Goal: Task Accomplishment & Management: Complete application form

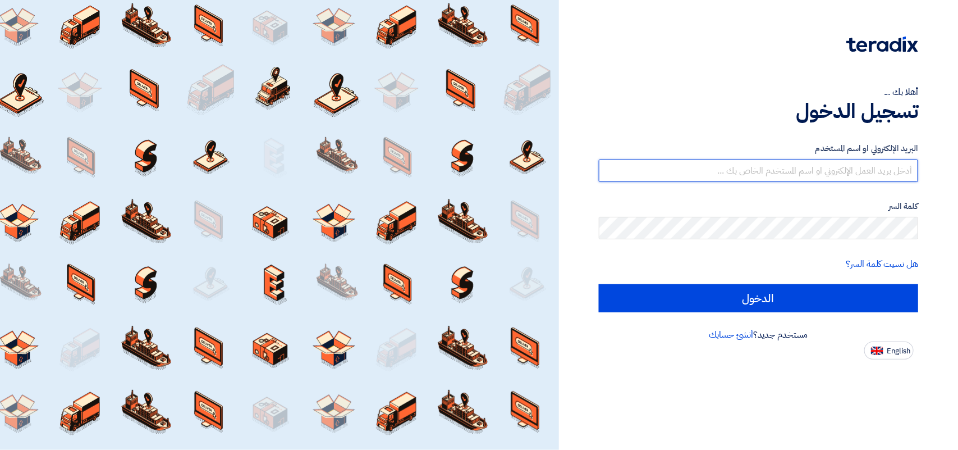
type input "[PERSON_NAME][EMAIL_ADDRESS][DOMAIN_NAME]"
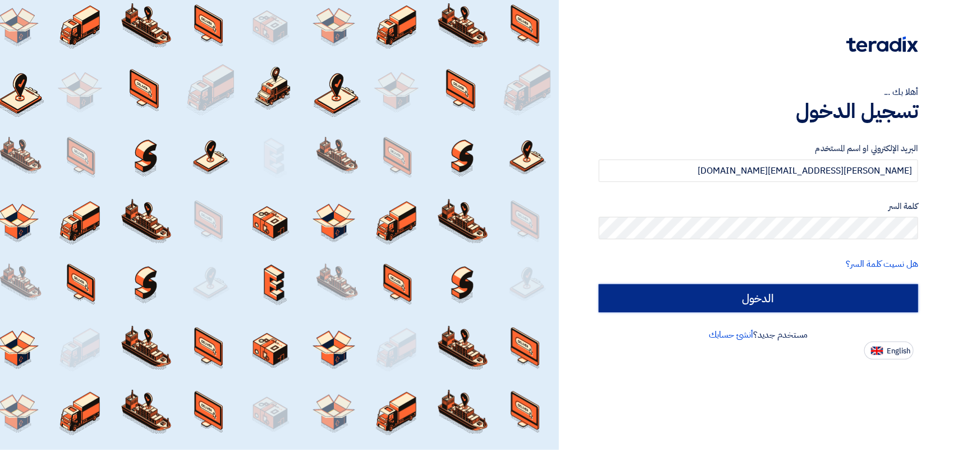
click at [804, 300] on input "الدخول" at bounding box center [758, 298] width 319 height 28
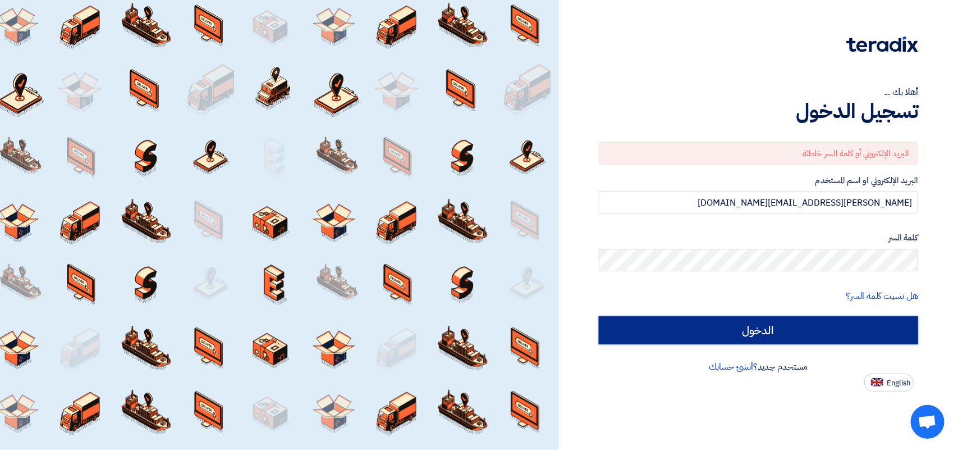
click at [692, 324] on input "الدخول" at bounding box center [758, 330] width 319 height 28
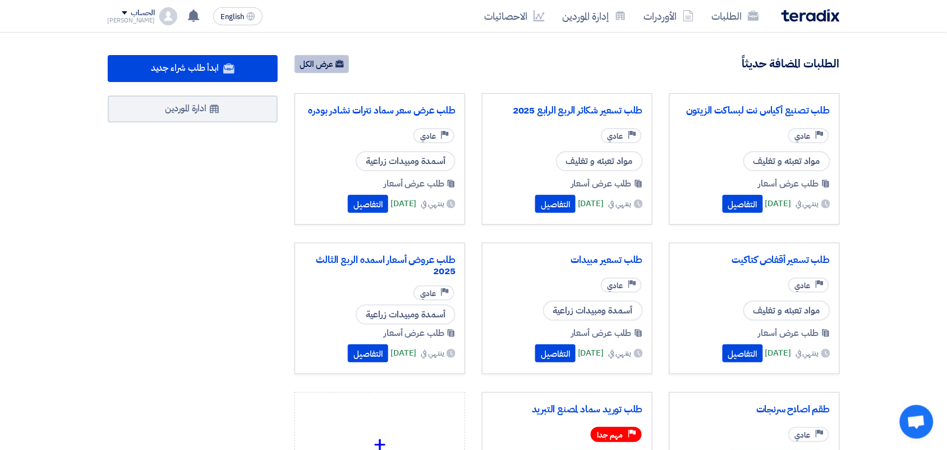
click at [318, 65] on link "عرض الكل" at bounding box center [322, 64] width 54 height 18
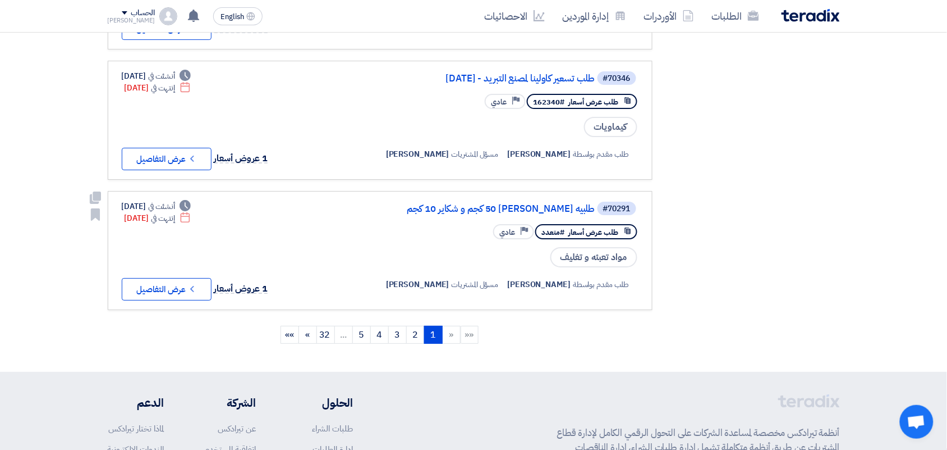
scroll to position [1122, 0]
click at [411, 324] on link "2" at bounding box center [415, 333] width 19 height 18
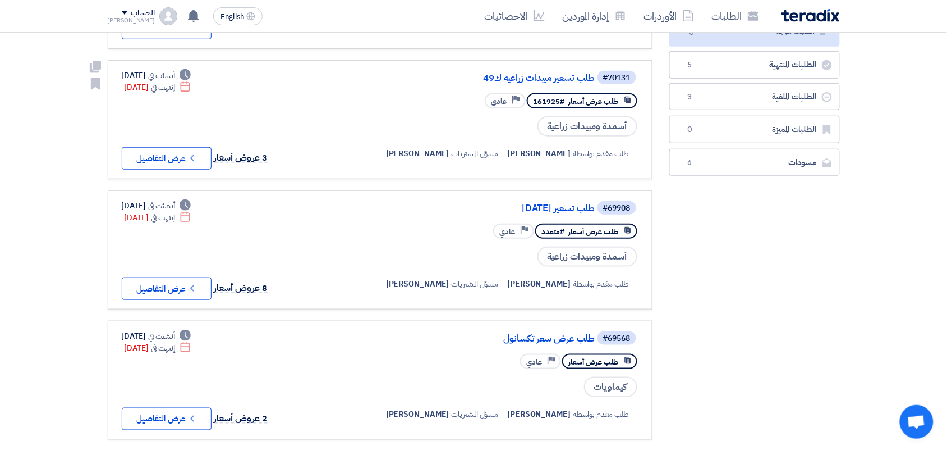
scroll to position [0, 0]
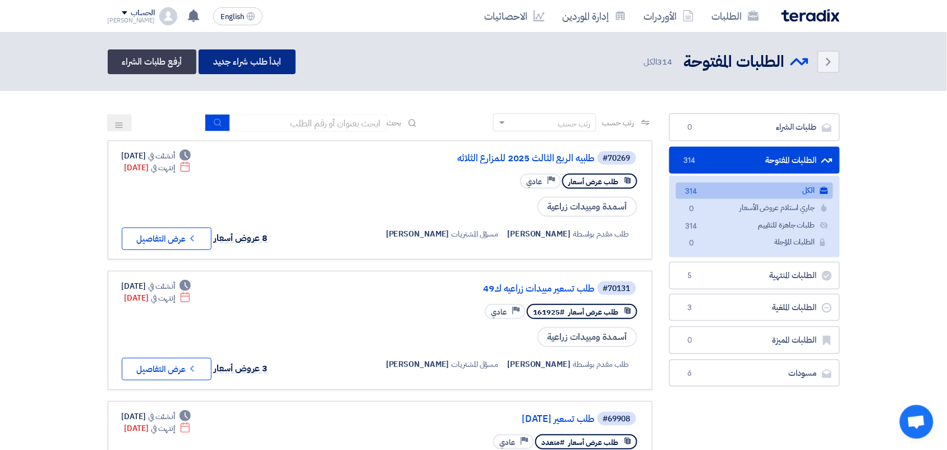
click at [253, 61] on link "ابدأ طلب شراء جديد" at bounding box center [247, 61] width 97 height 25
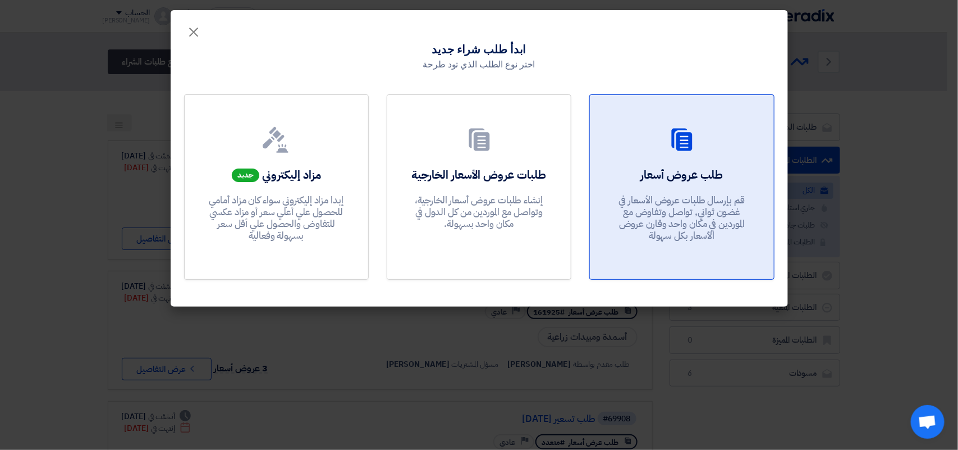
click at [687, 191] on div "طلب عروض أسعار قم بإرسال طلبات عروض الأسعار في غضون ثواني, تواصل وتفاوض مع المو…" at bounding box center [681, 207] width 157 height 81
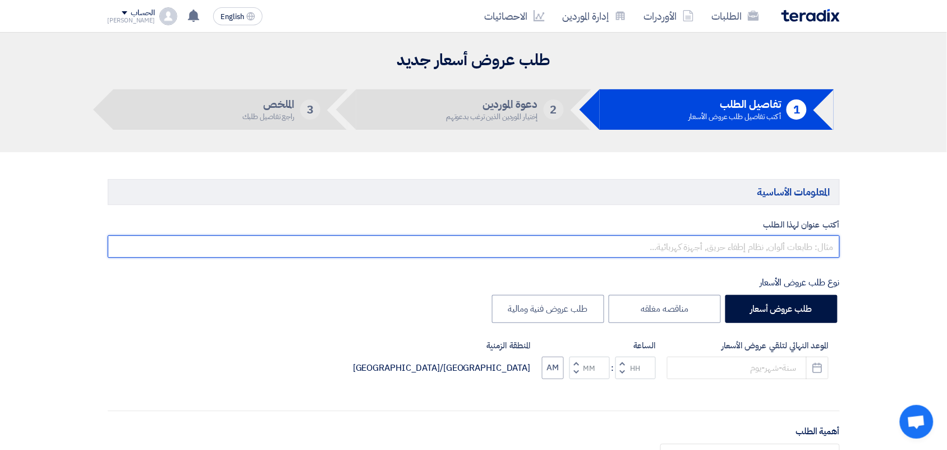
click at [731, 240] on input "text" at bounding box center [474, 246] width 732 height 22
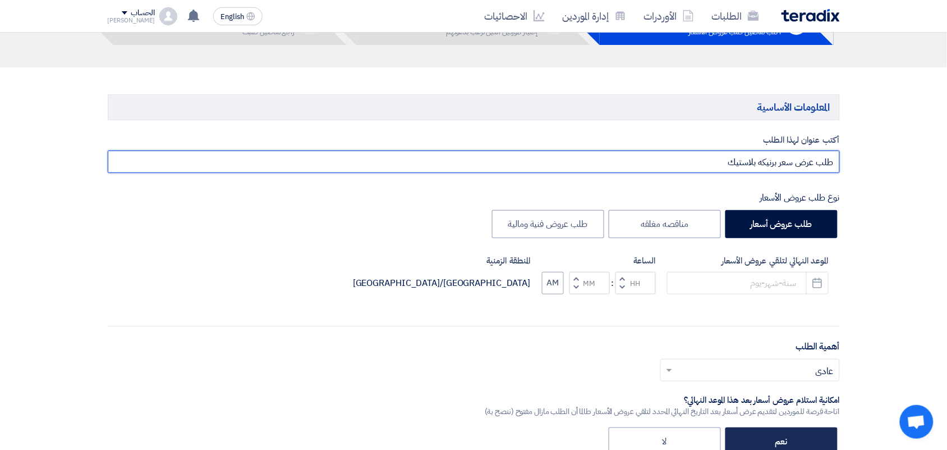
scroll to position [210, 0]
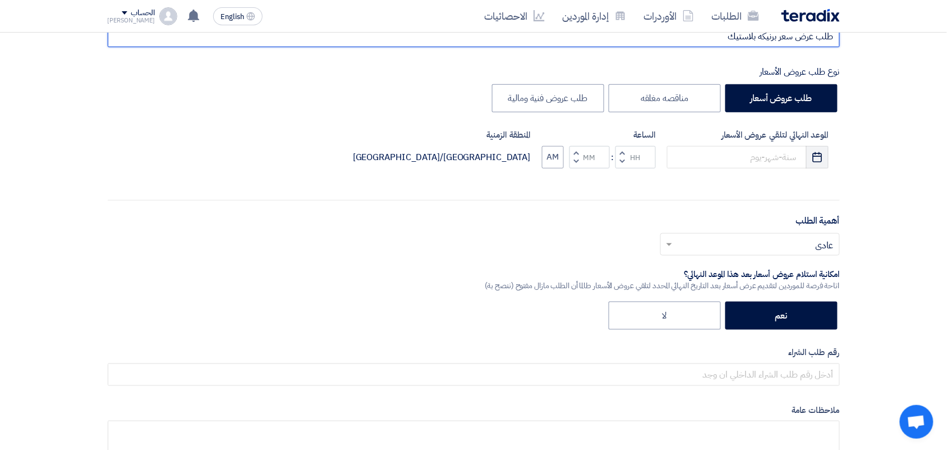
type input "طلب عرض سعر برنيكه بلاستيك"
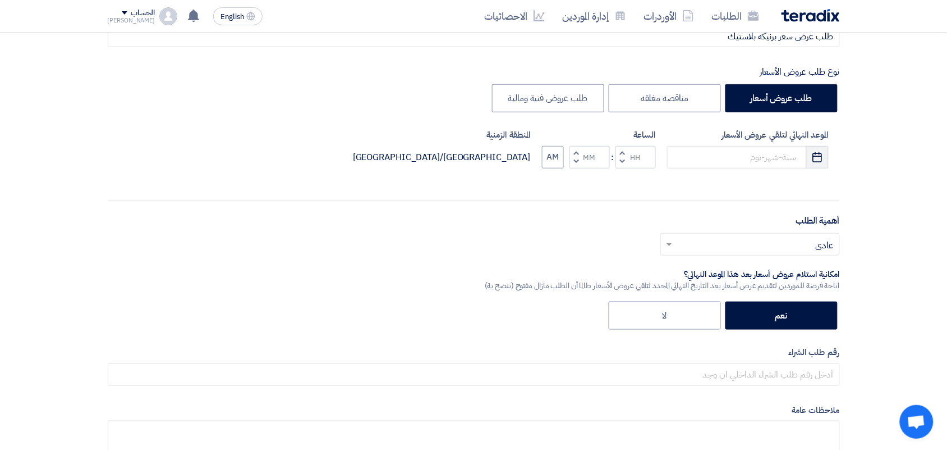
click at [825, 154] on button "Pick a date" at bounding box center [817, 157] width 22 height 22
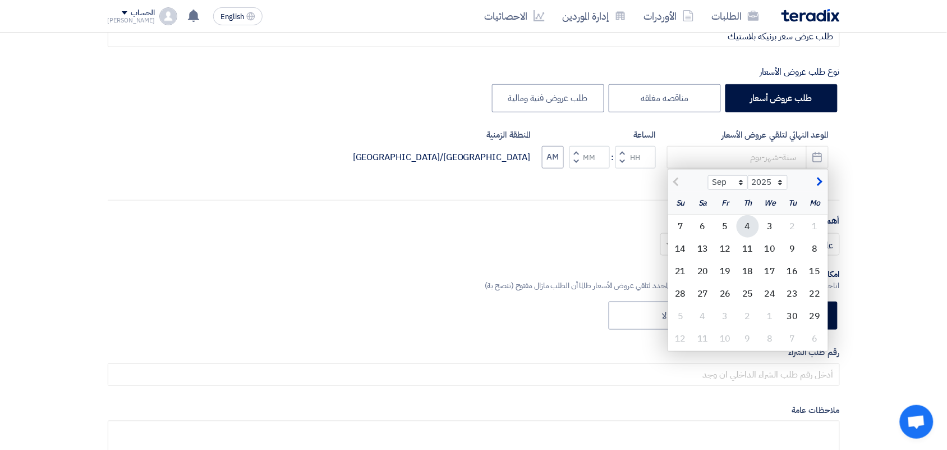
click at [751, 226] on div "4" at bounding box center [748, 226] width 22 height 22
type input "[DATE]"
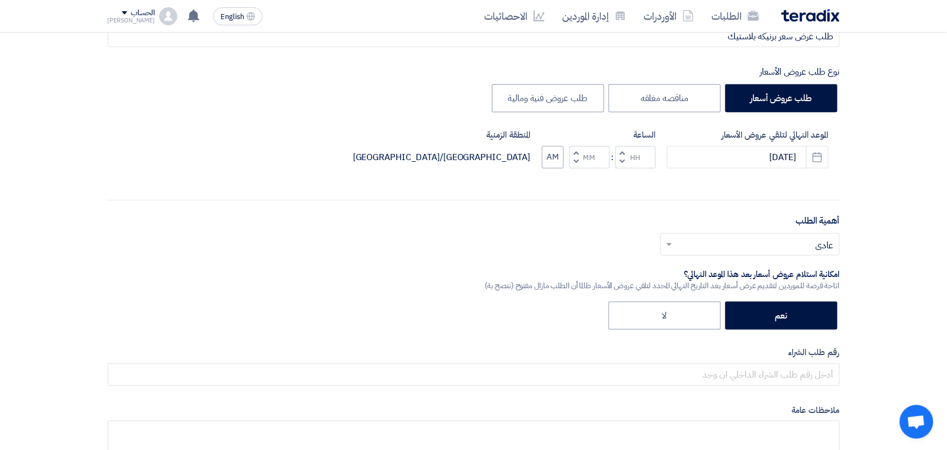
click at [621, 164] on span "button" at bounding box center [622, 161] width 4 height 8
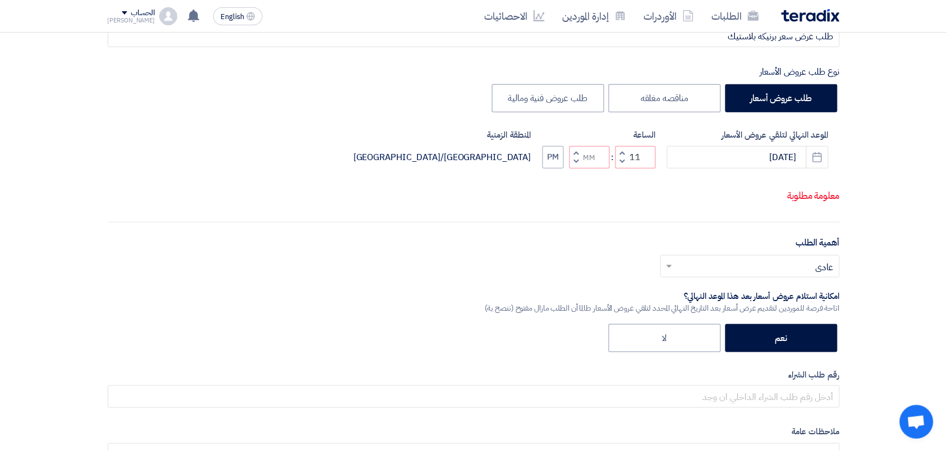
click at [576, 161] on span "button" at bounding box center [576, 161] width 4 height 8
type input "10"
type input "59"
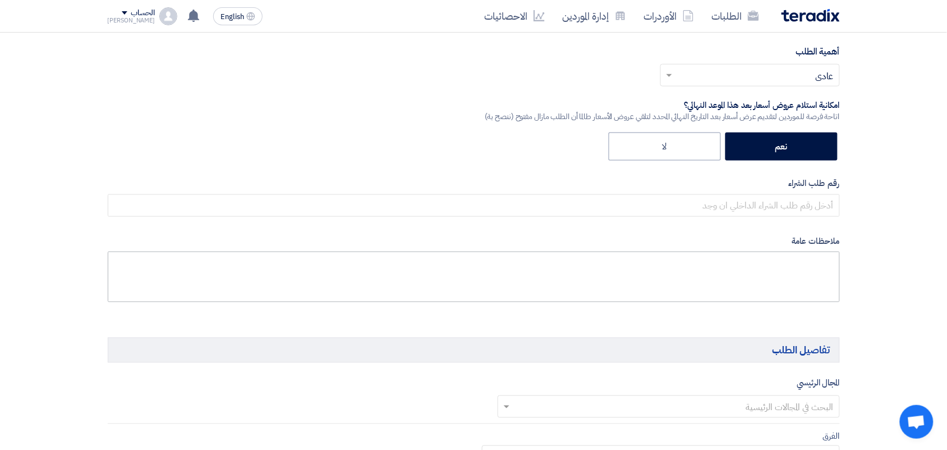
scroll to position [421, 0]
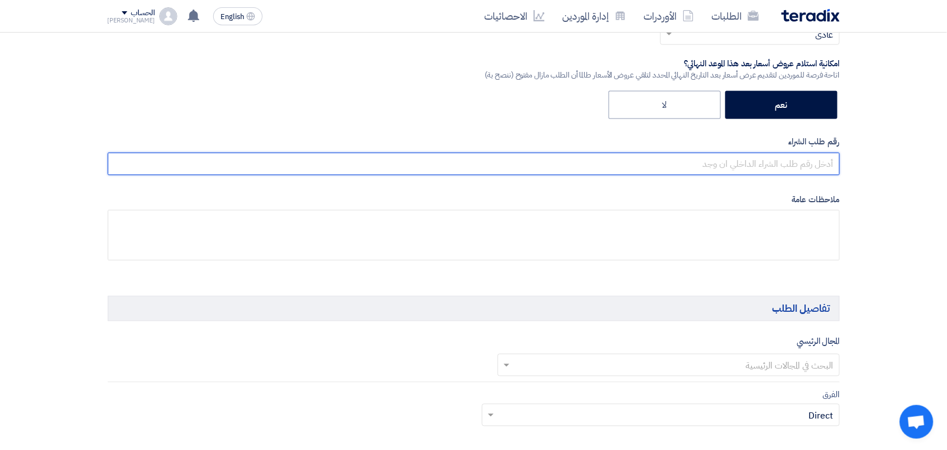
click at [773, 166] on input "text" at bounding box center [474, 164] width 732 height 22
type input "164298"
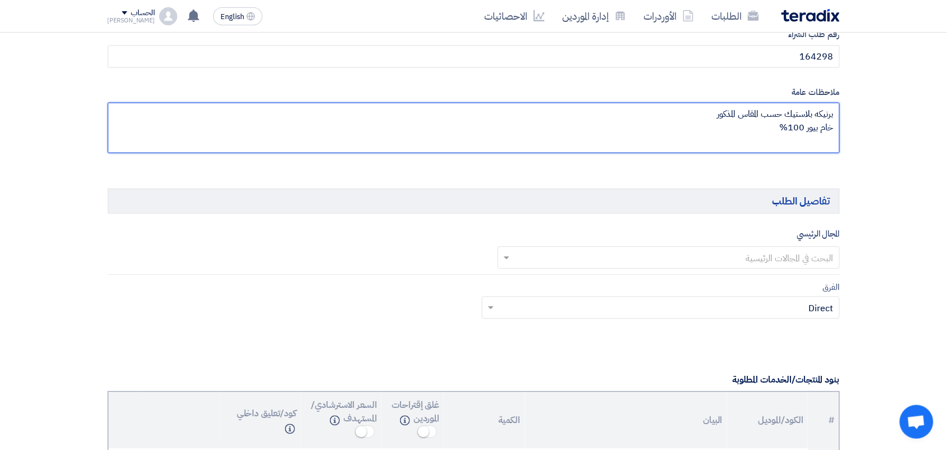
scroll to position [631, 0]
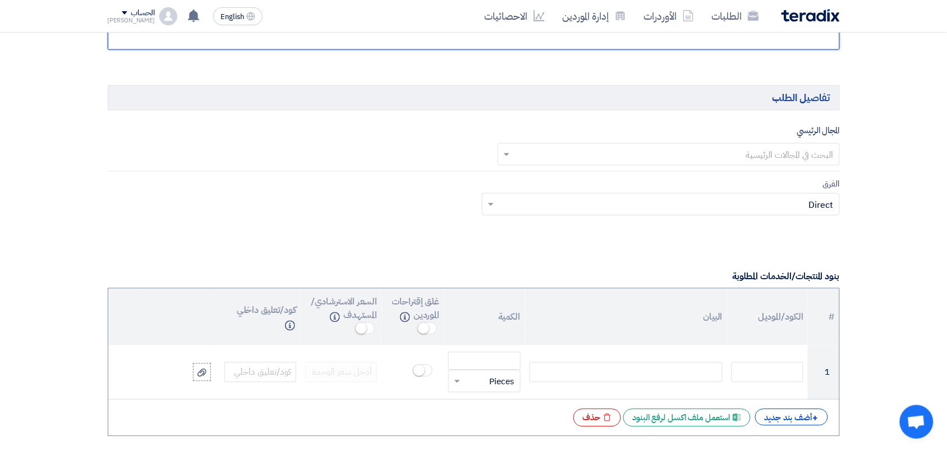
type textarea "برنيكه بلاستيك حسب المقاس المذكور خام بيور 100%"
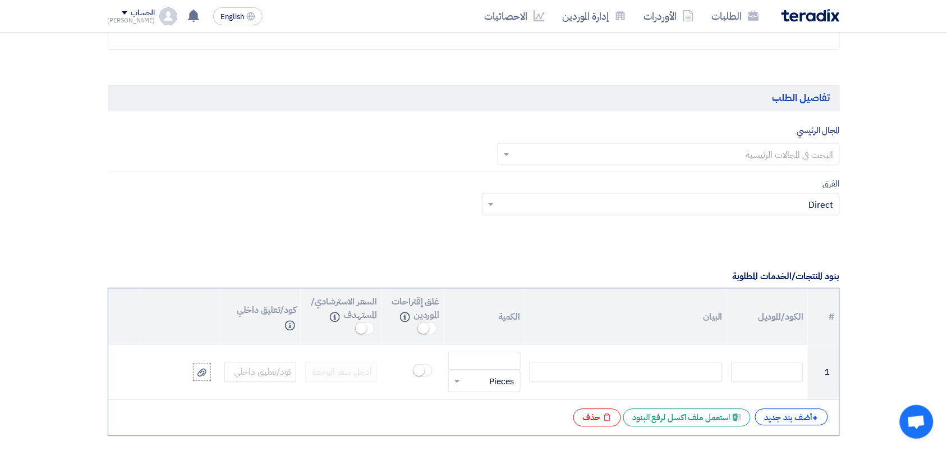
click at [747, 155] on input "text" at bounding box center [675, 155] width 320 height 19
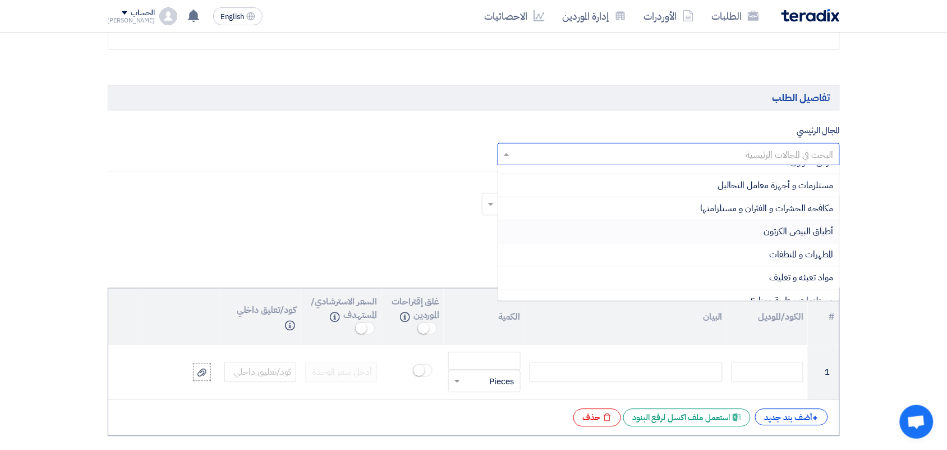
scroll to position [70, 0]
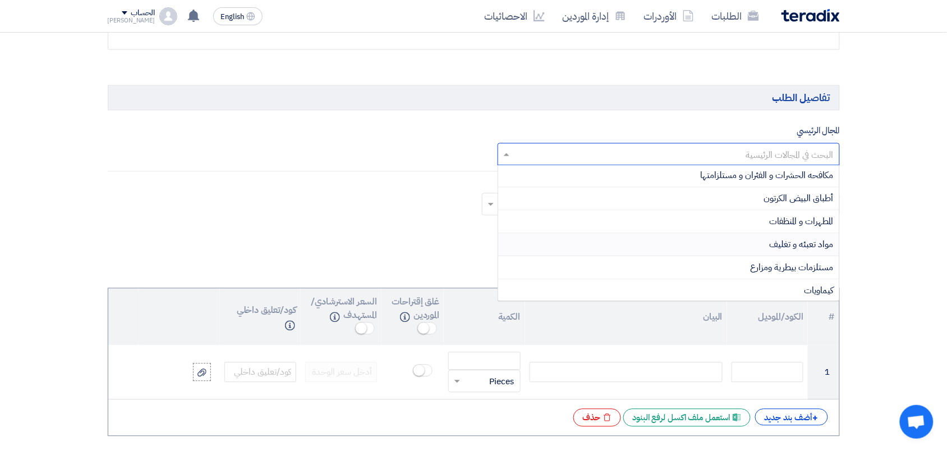
click at [698, 248] on div "مواد تعبئه و تغليف" at bounding box center [668, 244] width 341 height 23
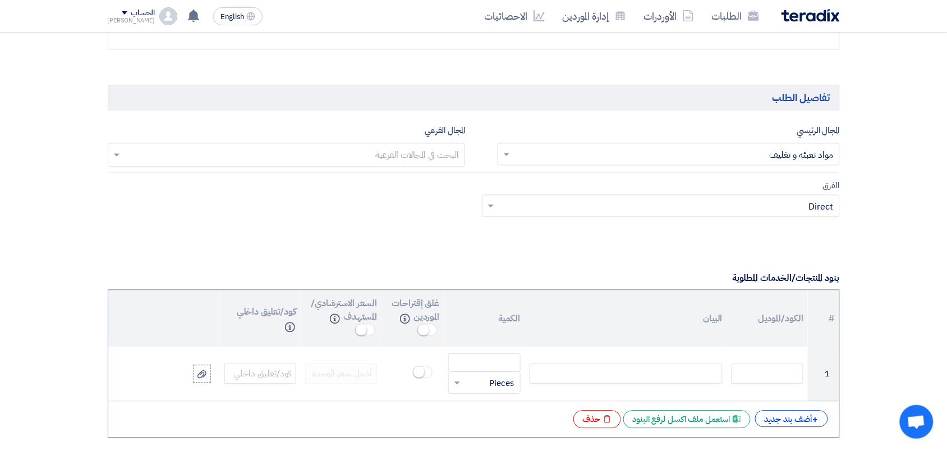
click at [317, 154] on input "text" at bounding box center [286, 156] width 347 height 19
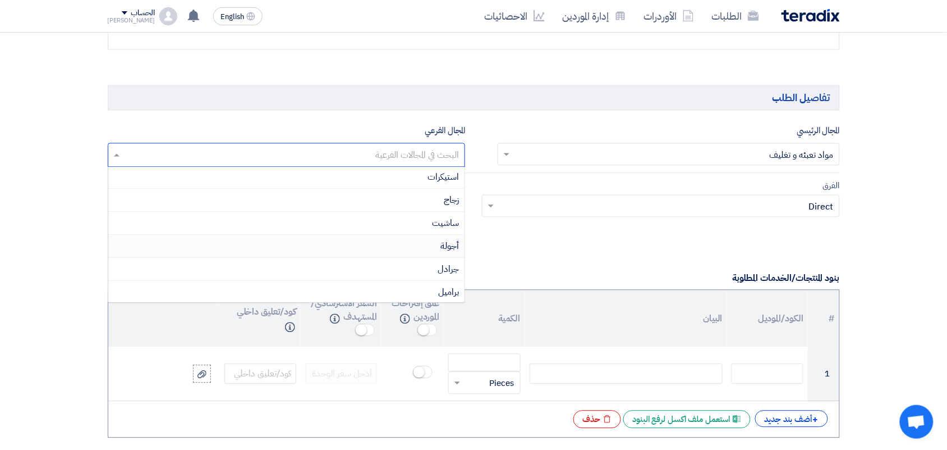
scroll to position [140, 0]
click at [355, 202] on div "جرادل" at bounding box center [286, 199] width 357 height 23
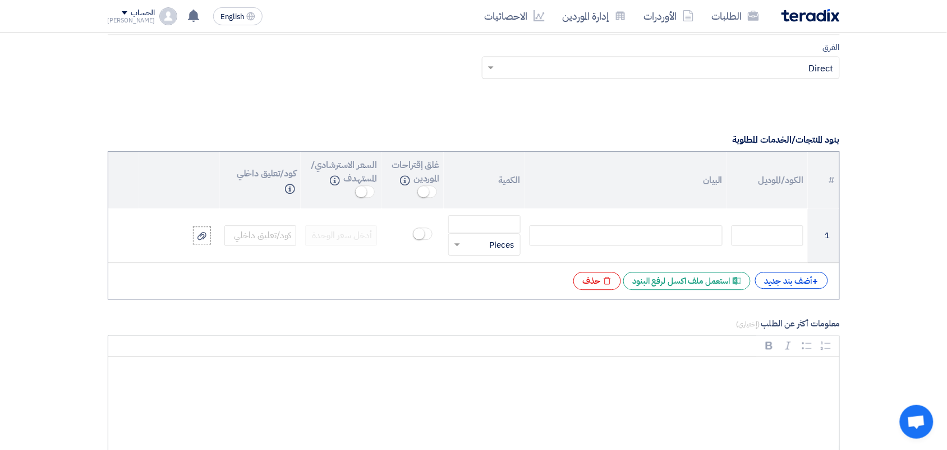
scroll to position [912, 0]
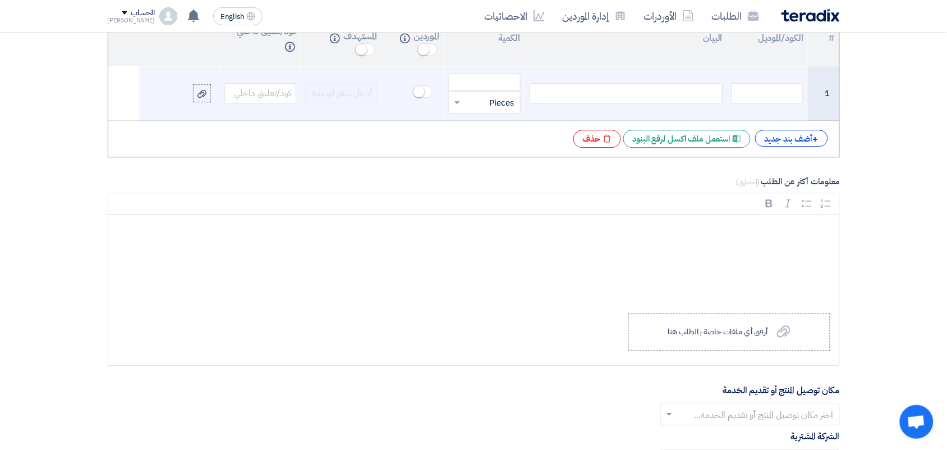
click at [652, 85] on div at bounding box center [626, 93] width 193 height 20
paste div
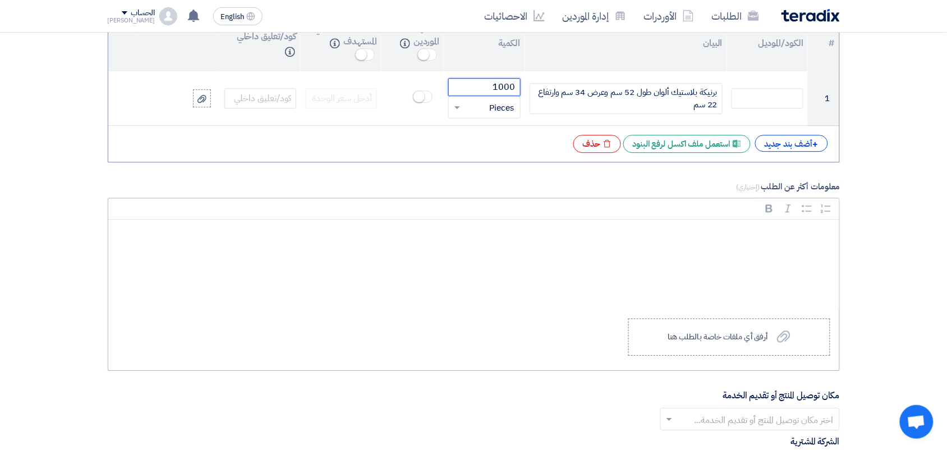
type input "1000"
click at [764, 288] on div "Rich Text Editor, main" at bounding box center [473, 264] width 731 height 90
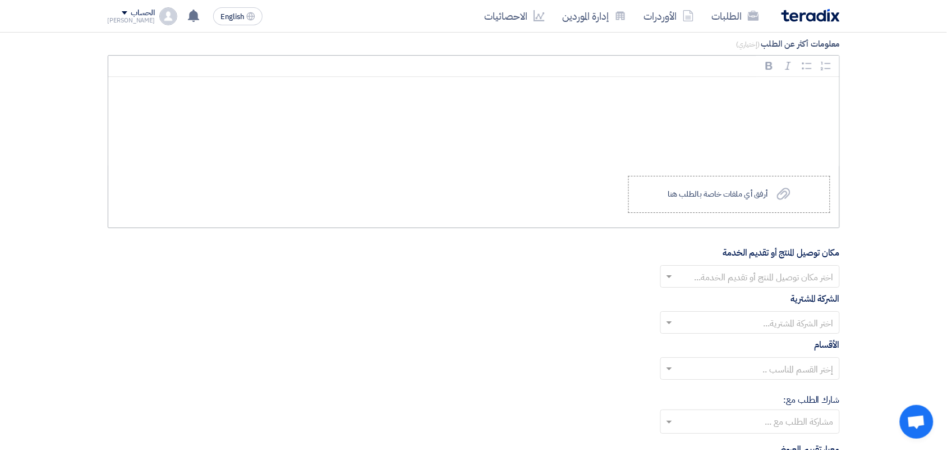
scroll to position [1117, 0]
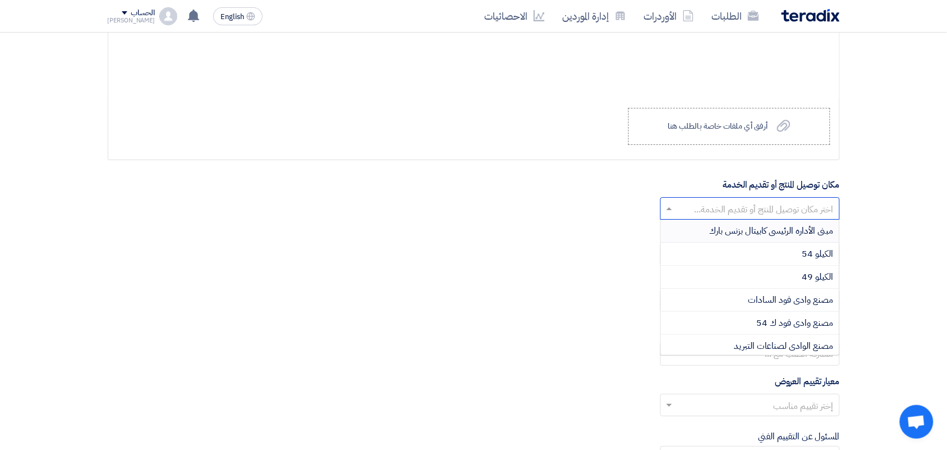
click at [731, 205] on input "text" at bounding box center [756, 209] width 157 height 19
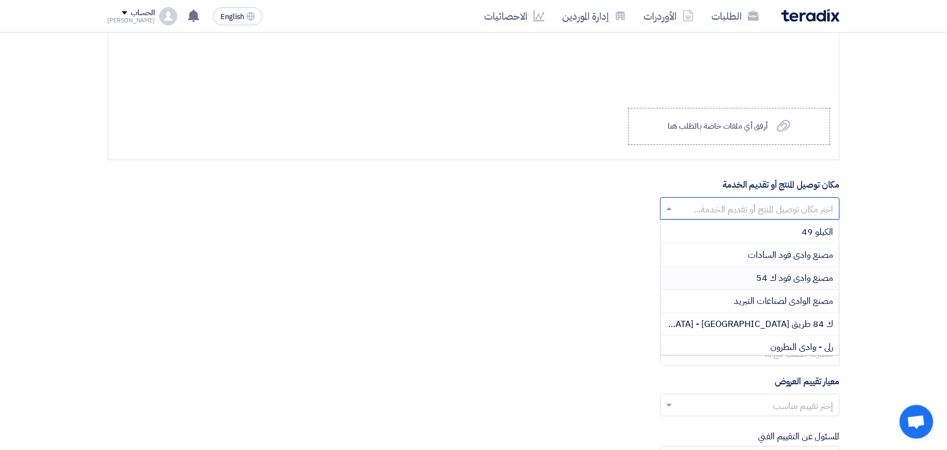
scroll to position [70, 0]
click at [730, 319] on div "رلى - وادى النطرون" at bounding box center [750, 321] width 178 height 23
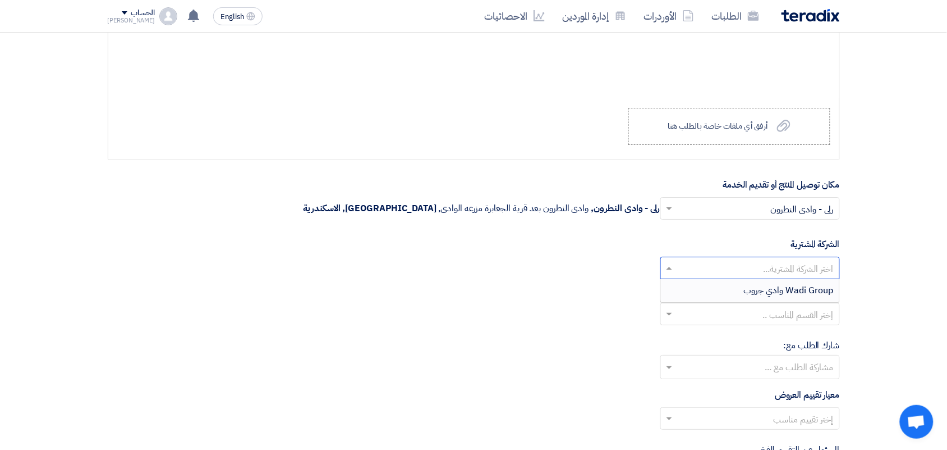
click at [672, 273] on span at bounding box center [668, 267] width 14 height 13
click at [707, 294] on div "Wadi Group وادي جروب" at bounding box center [750, 290] width 178 height 22
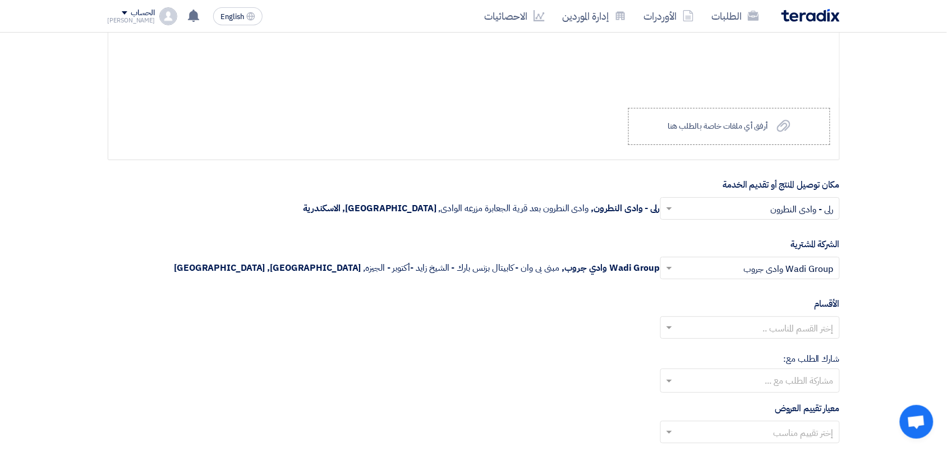
click at [684, 343] on div "إختر القسم المناسب .." at bounding box center [474, 331] width 732 height 31
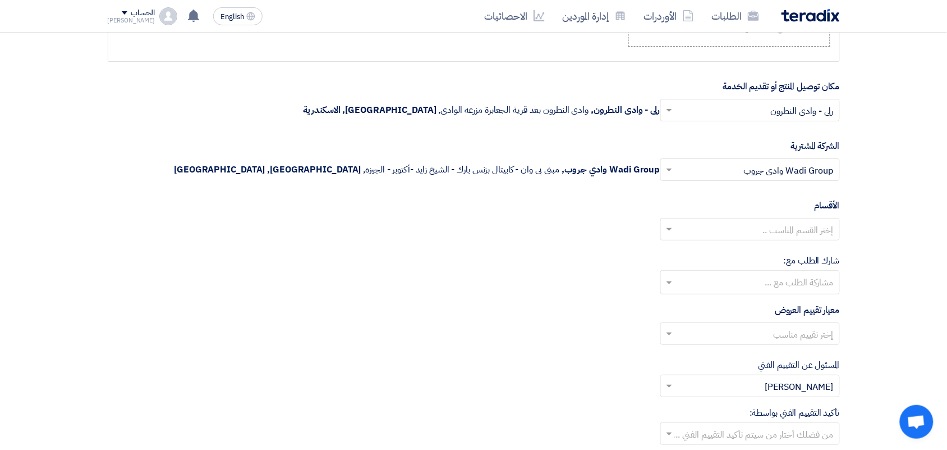
scroll to position [1328, 0]
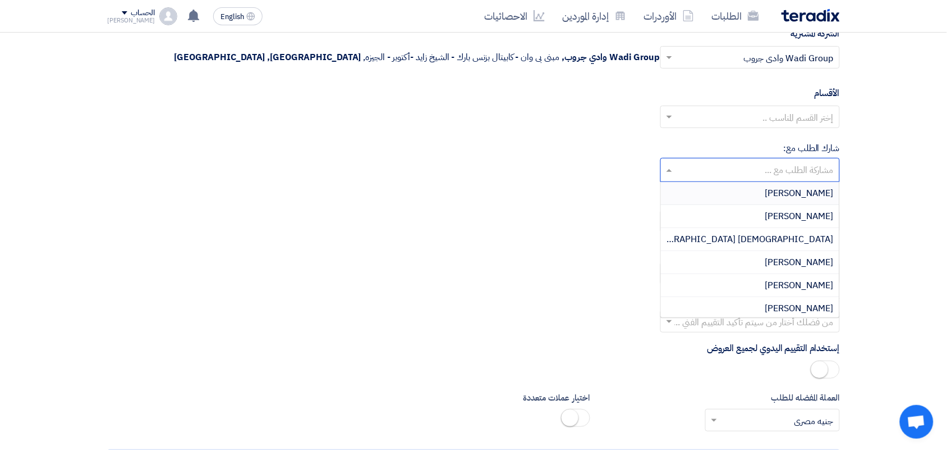
click at [680, 173] on input "text" at bounding box center [750, 171] width 168 height 19
click at [566, 181] on div "شارك الطلب مع: مشاركة الطلب مع ... [PERSON_NAME] [PERSON_NAME] Adham [GEOGRAPHI…" at bounding box center [474, 161] width 732 height 40
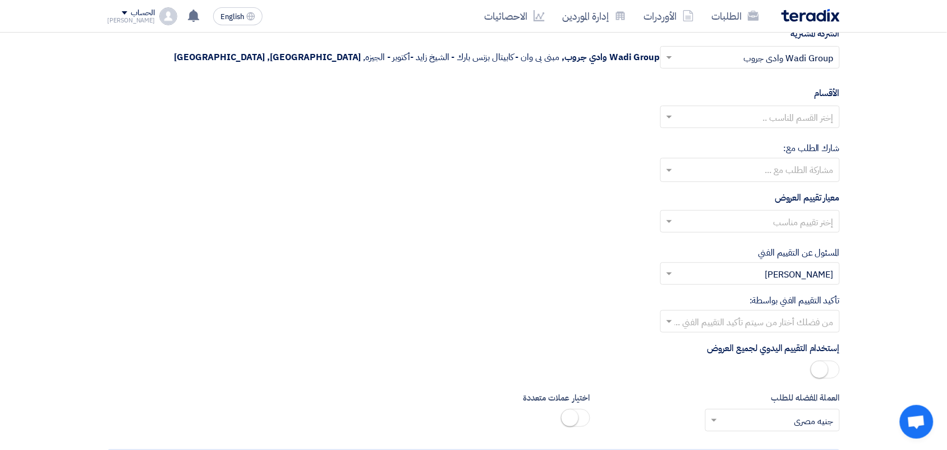
click at [663, 112] on div at bounding box center [750, 117] width 178 height 19
click at [695, 147] on div "--" at bounding box center [750, 139] width 178 height 22
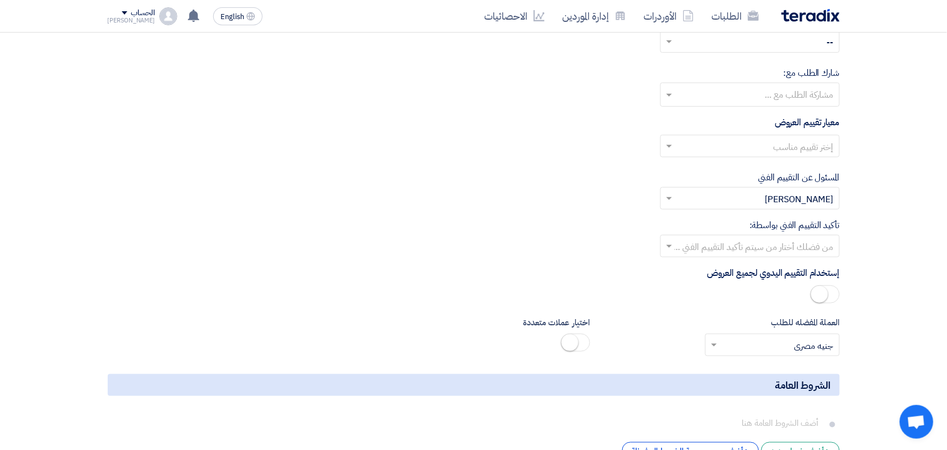
scroll to position [1538, 0]
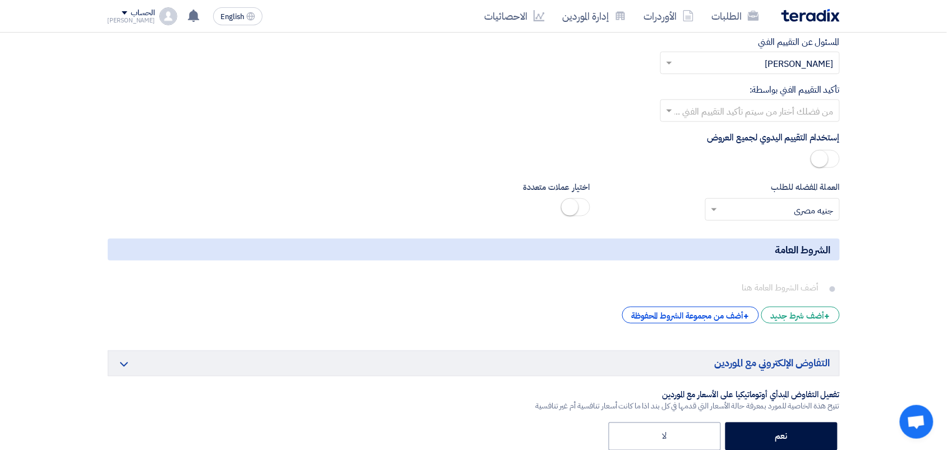
click at [694, 114] on input "text" at bounding box center [756, 112] width 157 height 19
click at [506, 117] on div "تأكيد التقييم الفني بواسطة: من فضلك أختار من سيتم تأكيد التقييم الفني ..." at bounding box center [474, 102] width 732 height 39
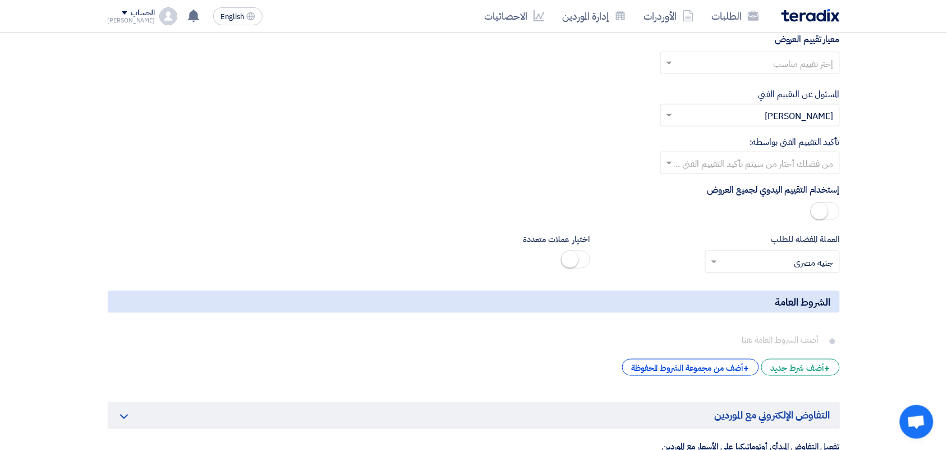
scroll to position [1398, 0]
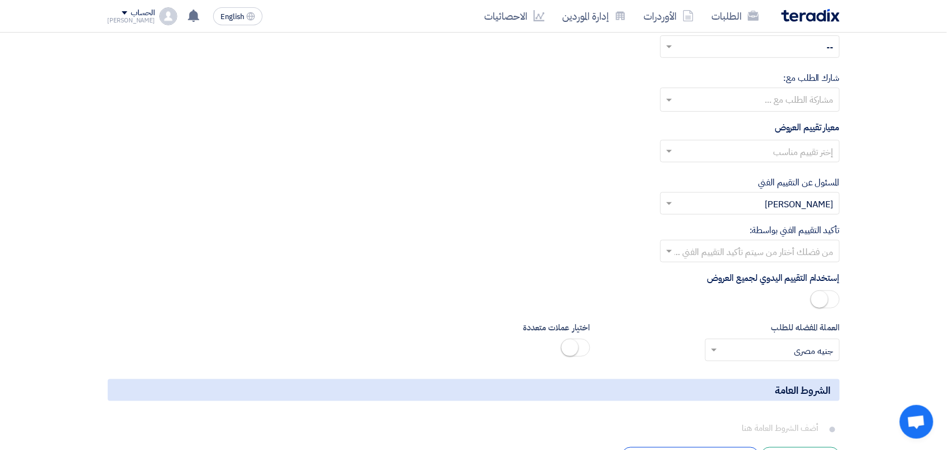
click at [700, 152] on input "text" at bounding box center [756, 152] width 157 height 19
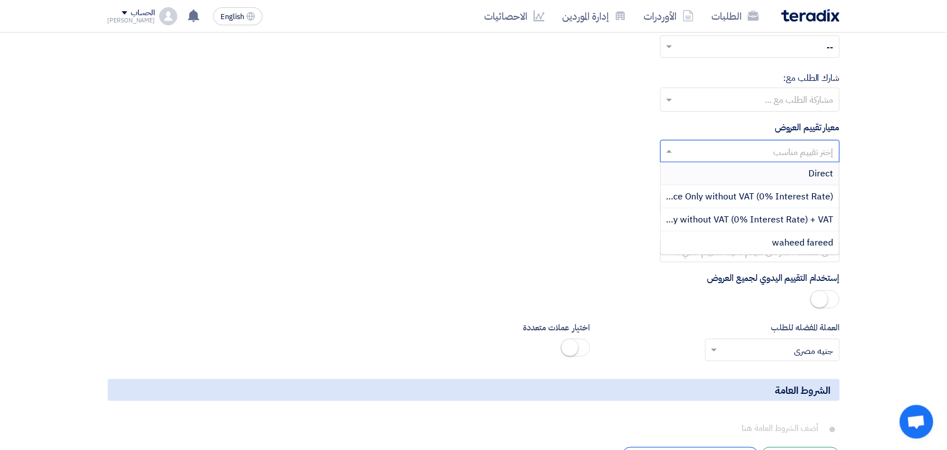
click at [713, 185] on div "Direct" at bounding box center [750, 173] width 178 height 23
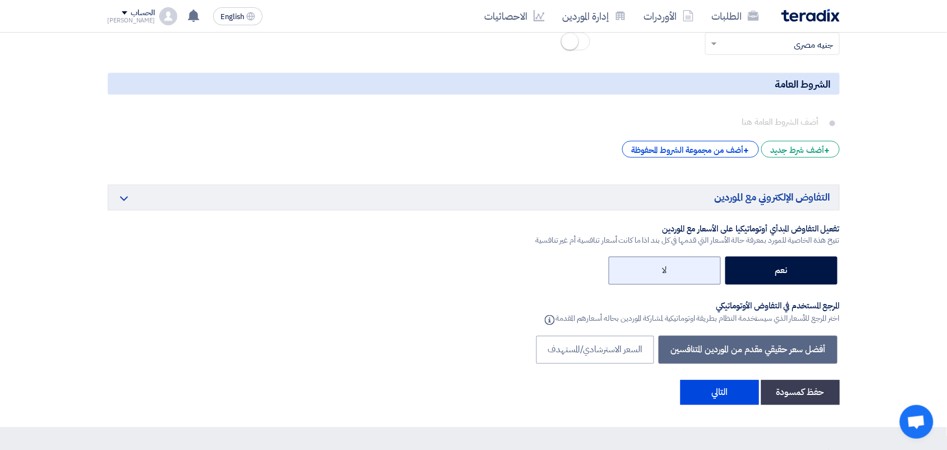
scroll to position [1749, 0]
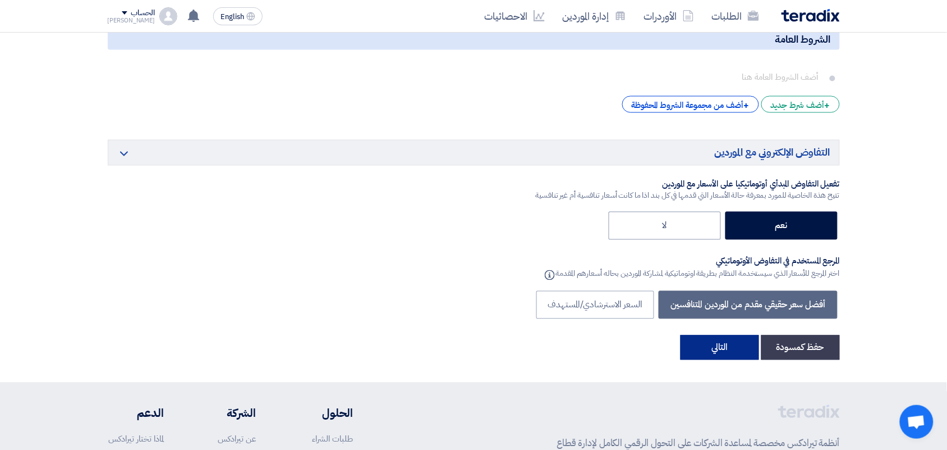
click at [717, 351] on button "التالي" at bounding box center [720, 347] width 79 height 25
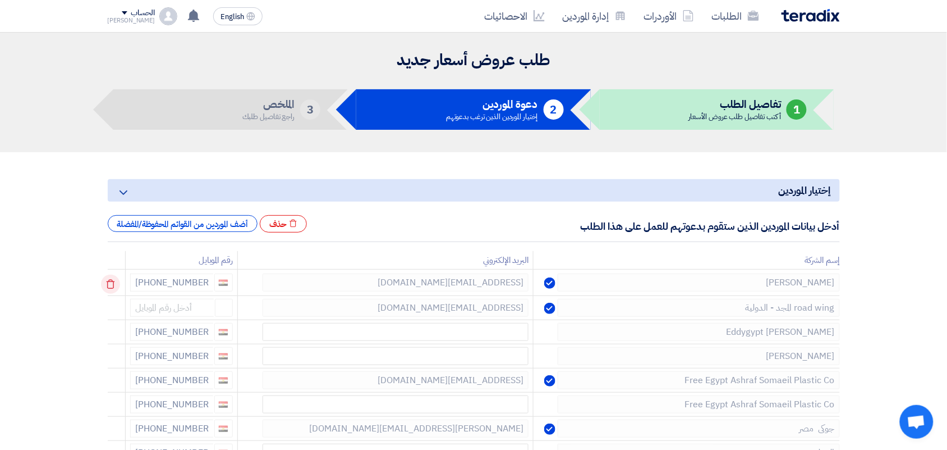
click at [114, 283] on icon at bounding box center [110, 283] width 19 height 19
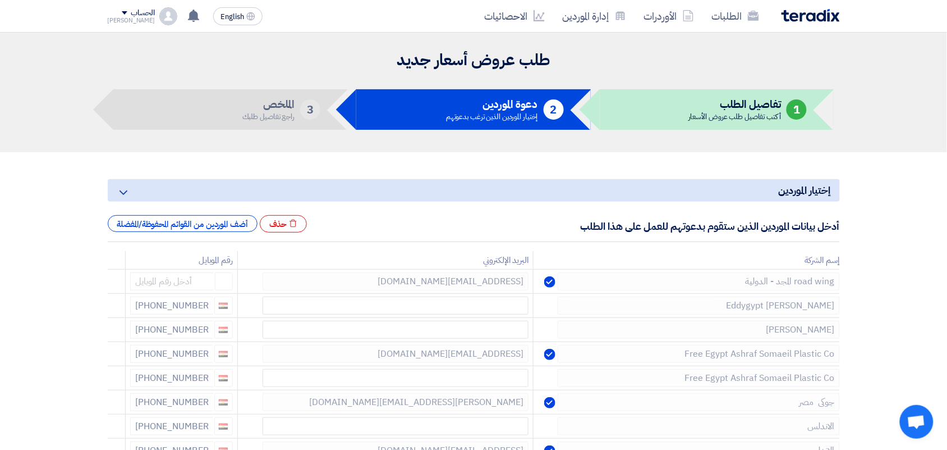
click at [0, 0] on icon at bounding box center [0, 0] width 0 height 0
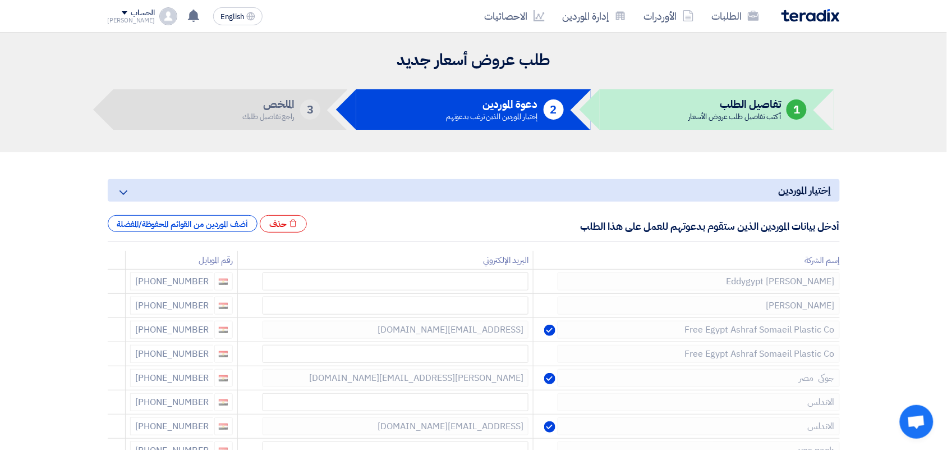
click at [0, 0] on icon at bounding box center [0, 0] width 0 height 0
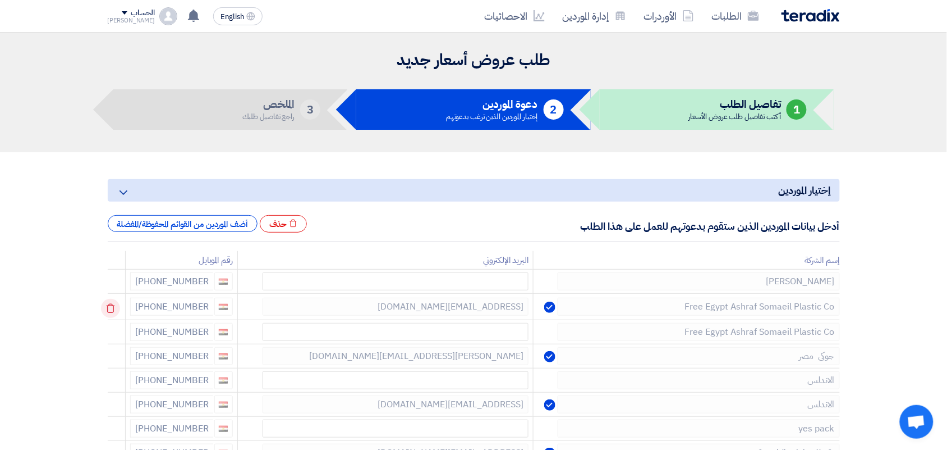
click at [109, 302] on icon at bounding box center [110, 308] width 19 height 19
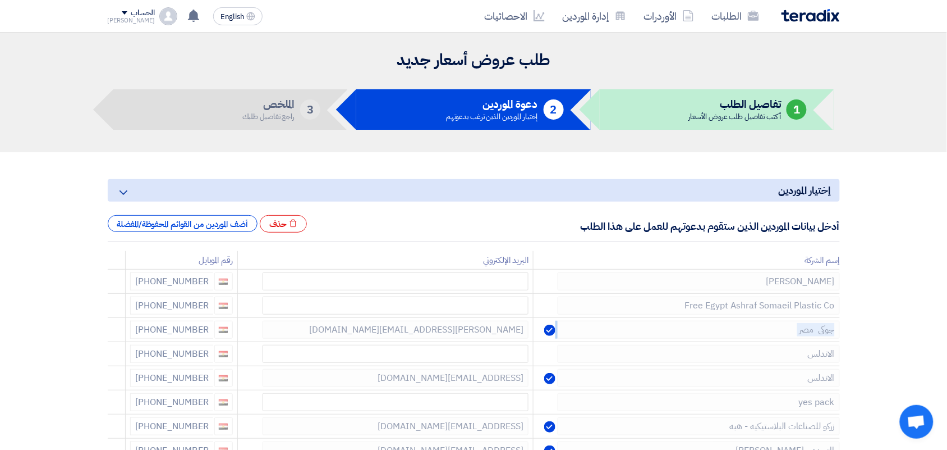
click at [0, 0] on icon at bounding box center [0, 0] width 0 height 0
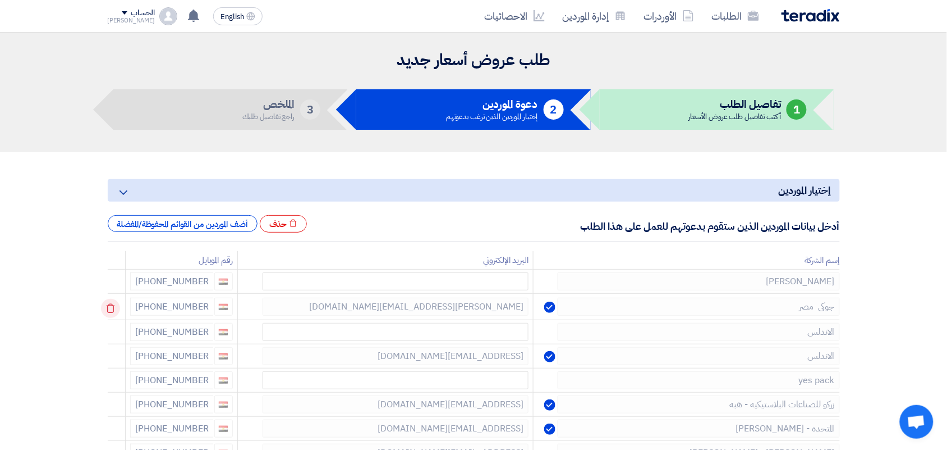
click at [111, 304] on use at bounding box center [110, 309] width 8 height 10
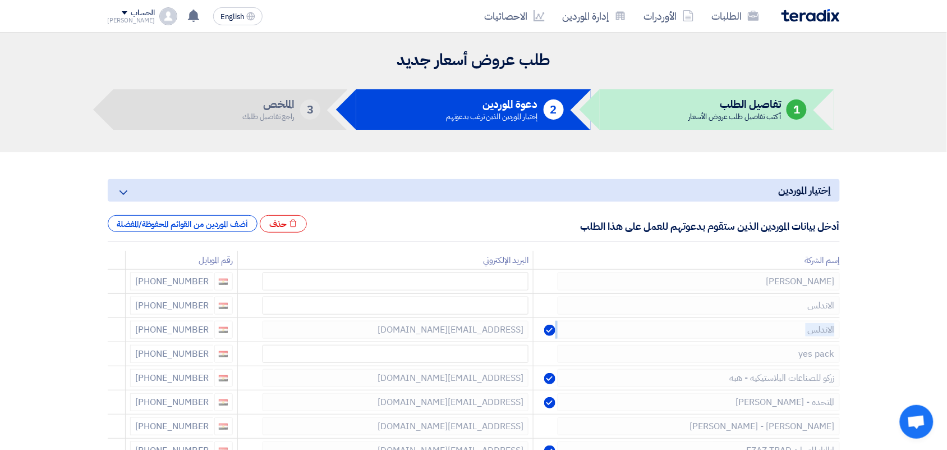
click at [0, 0] on use at bounding box center [0, 0] width 0 height 0
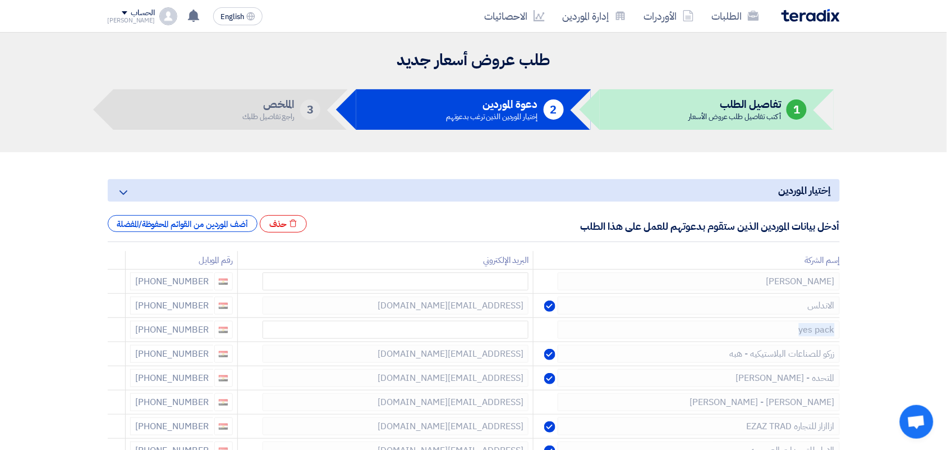
click at [0, 0] on use at bounding box center [0, 0] width 0 height 0
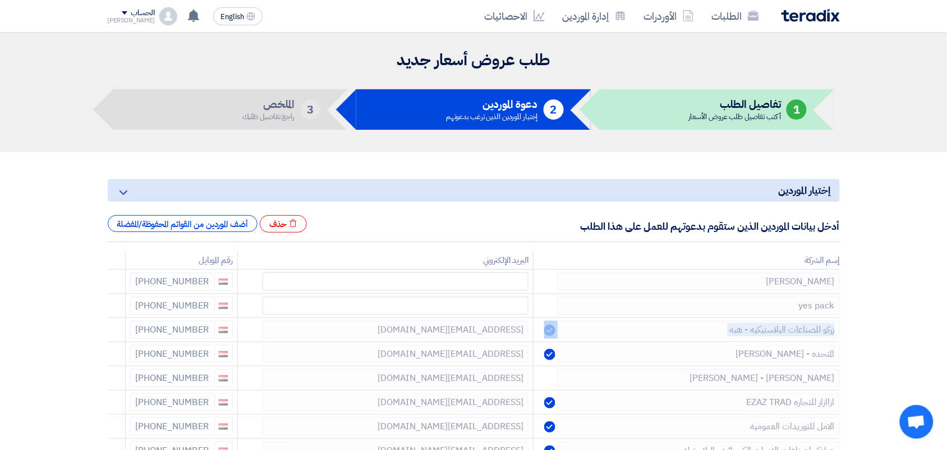
click at [0, 0] on use at bounding box center [0, 0] width 0 height 0
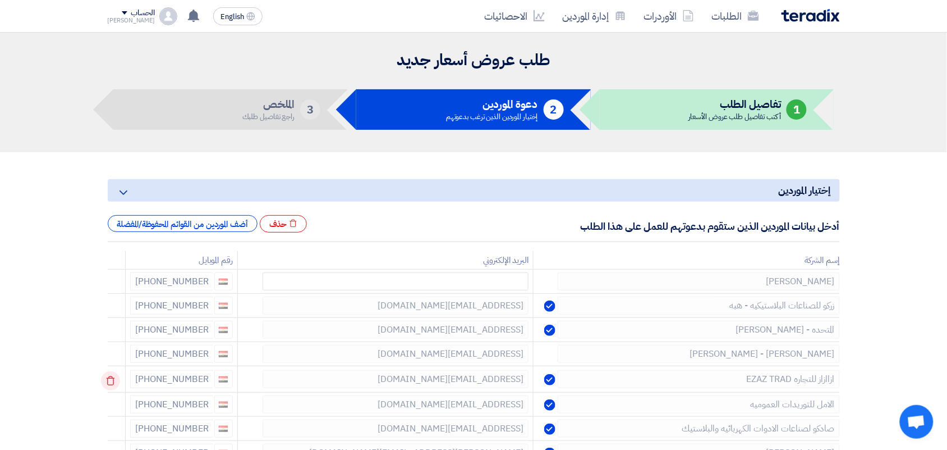
click at [114, 382] on use at bounding box center [110, 381] width 8 height 10
click at [0, 0] on use at bounding box center [0, 0] width 0 height 0
click at [112, 377] on use at bounding box center [110, 381] width 8 height 10
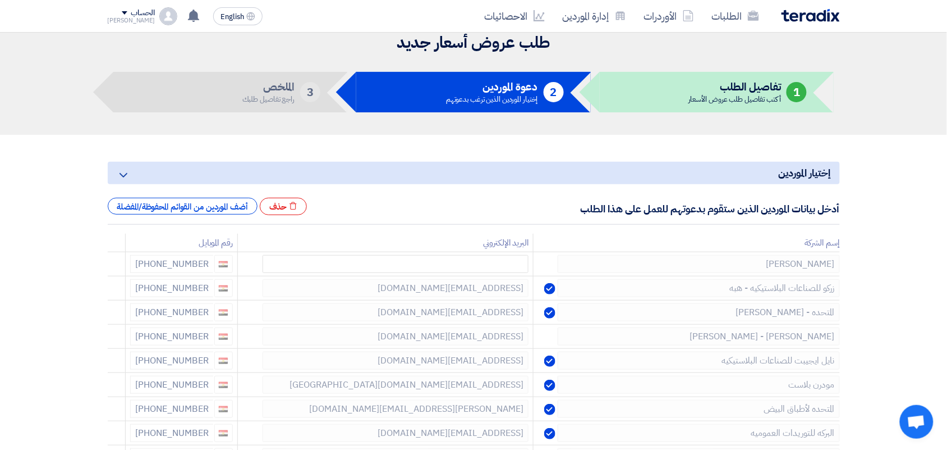
scroll to position [140, 0]
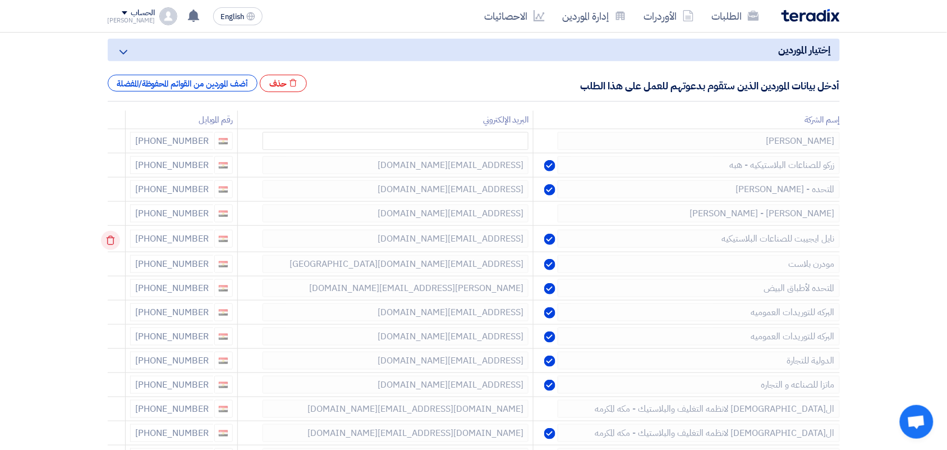
click at [114, 239] on icon at bounding box center [110, 240] width 19 height 19
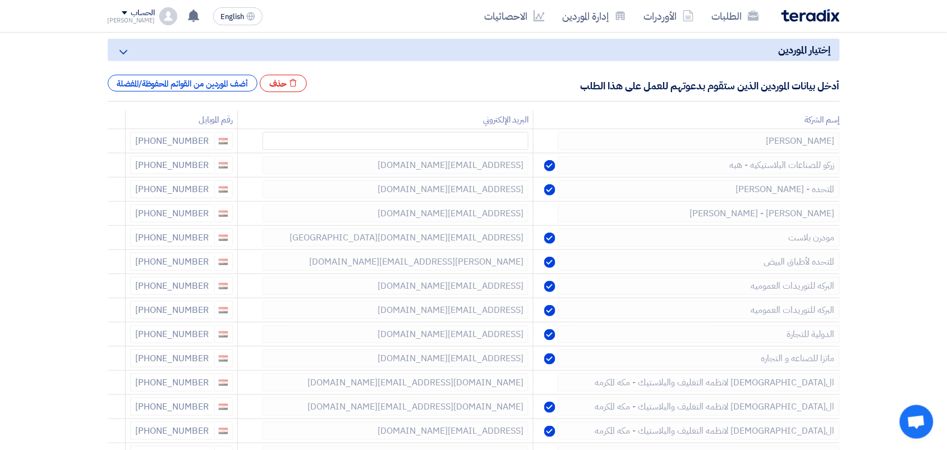
click at [0, 0] on icon at bounding box center [0, 0] width 0 height 0
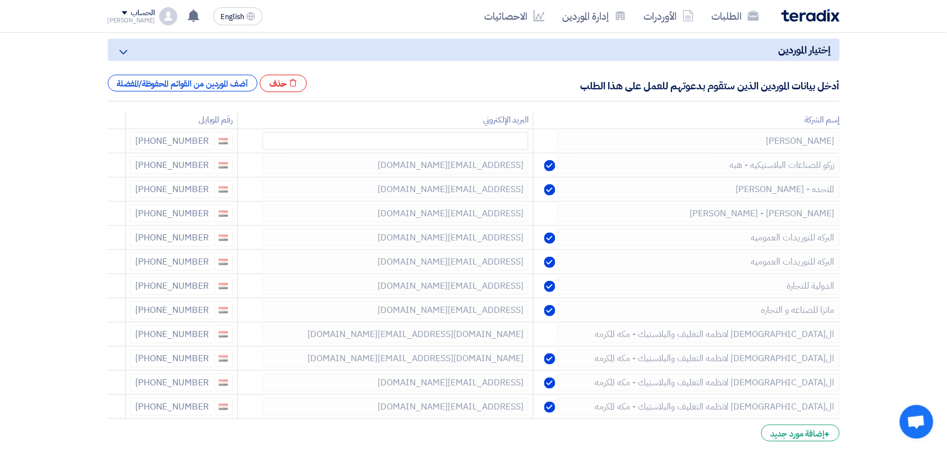
click at [0, 0] on icon at bounding box center [0, 0] width 0 height 0
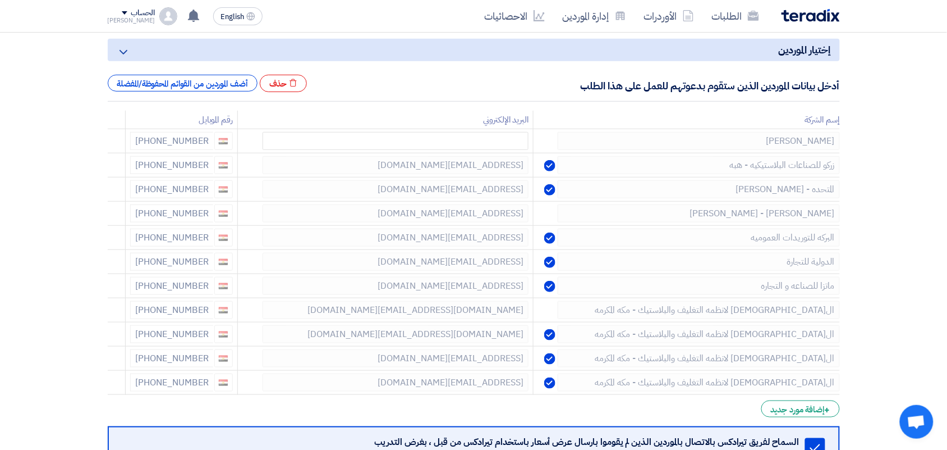
click at [0, 0] on icon at bounding box center [0, 0] width 0 height 0
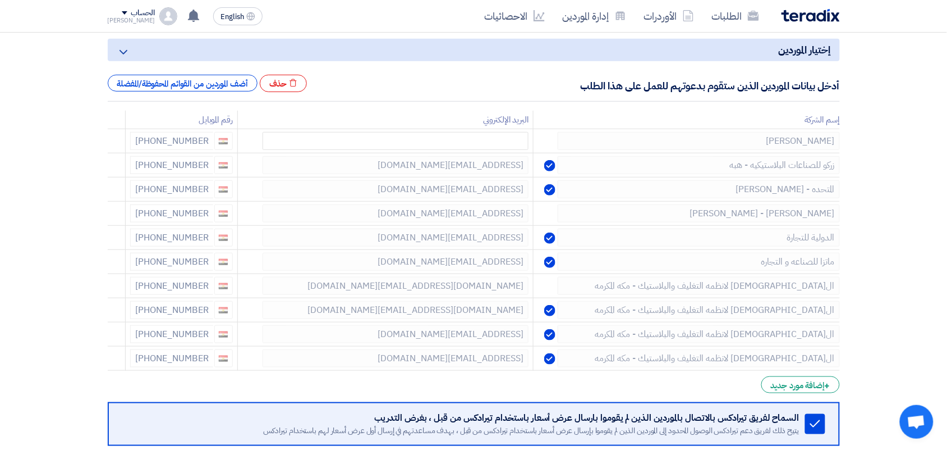
click at [0, 0] on icon at bounding box center [0, 0] width 0 height 0
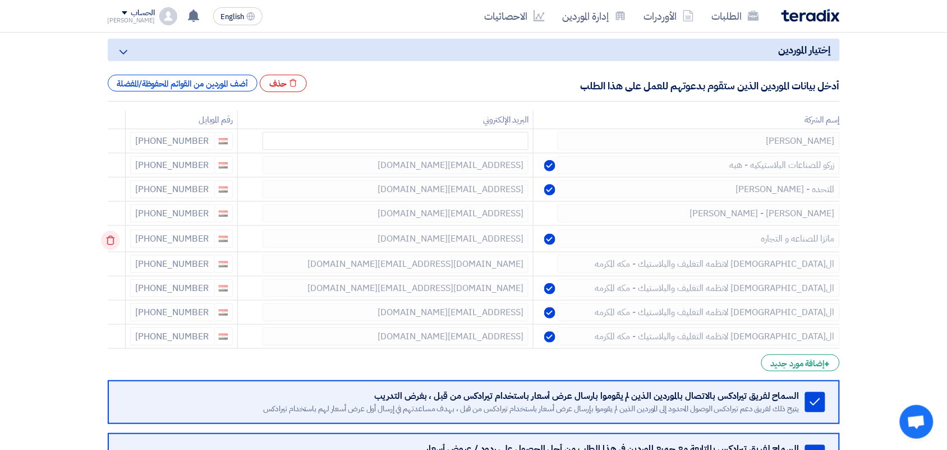
click at [116, 240] on icon at bounding box center [110, 240] width 19 height 19
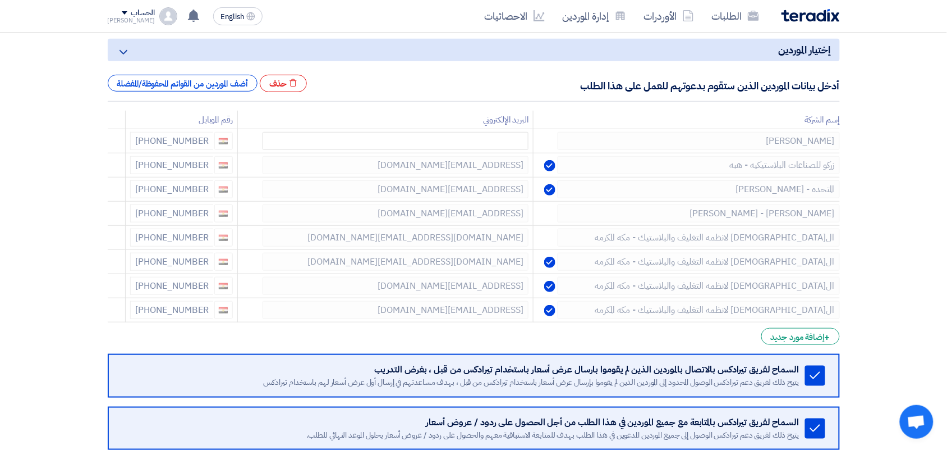
click at [0, 0] on icon at bounding box center [0, 0] width 0 height 0
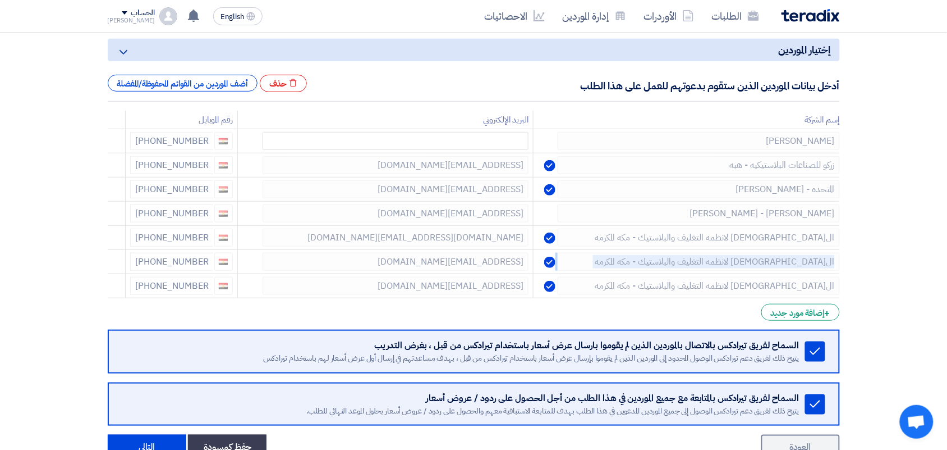
click at [0, 0] on icon at bounding box center [0, 0] width 0 height 0
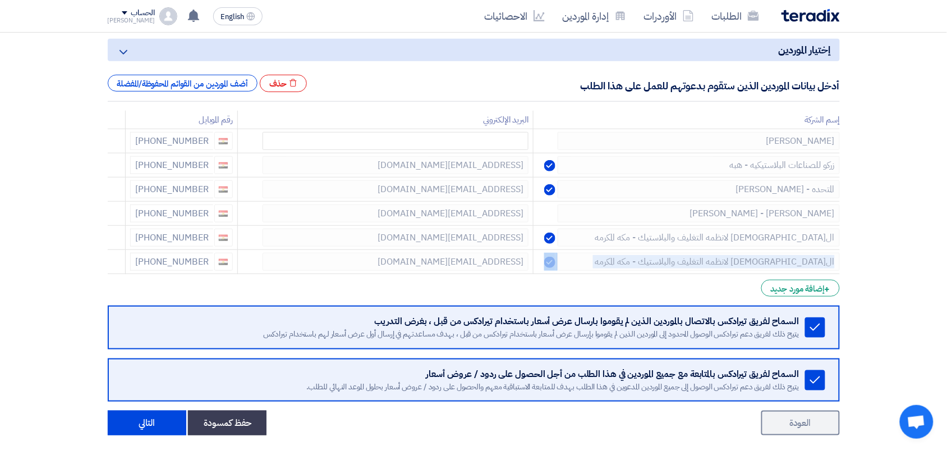
click at [0, 0] on icon at bounding box center [0, 0] width 0 height 0
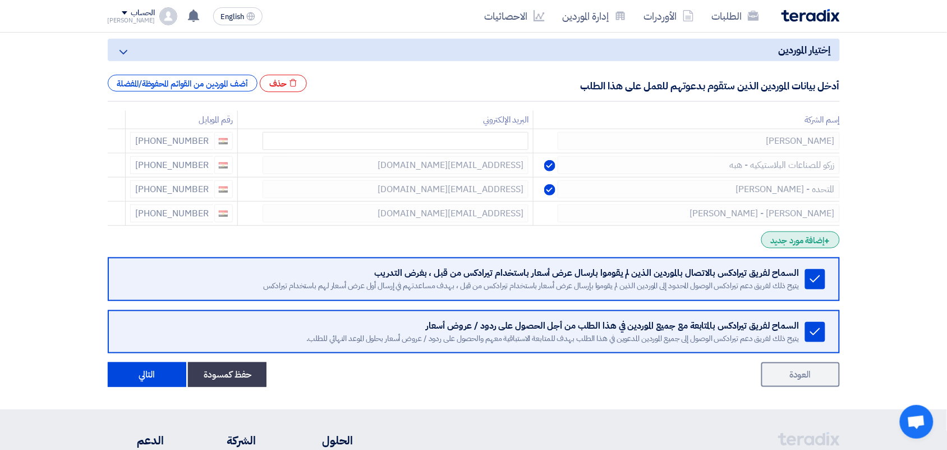
click at [775, 240] on div "+ إضافة مورد جديد" at bounding box center [801, 239] width 78 height 17
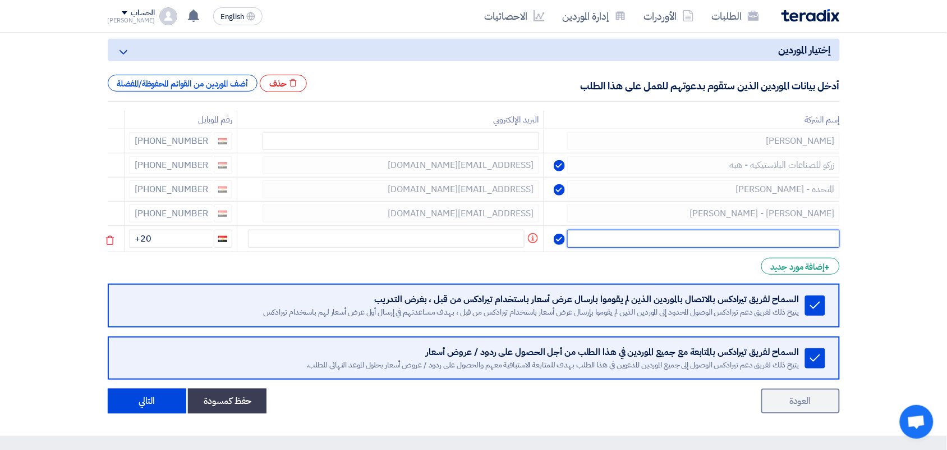
click at [775, 240] on input "text" at bounding box center [703, 239] width 272 height 18
type input "بيكر هاوس"
click at [166, 242] on input "+20" at bounding box center [171, 239] width 83 height 18
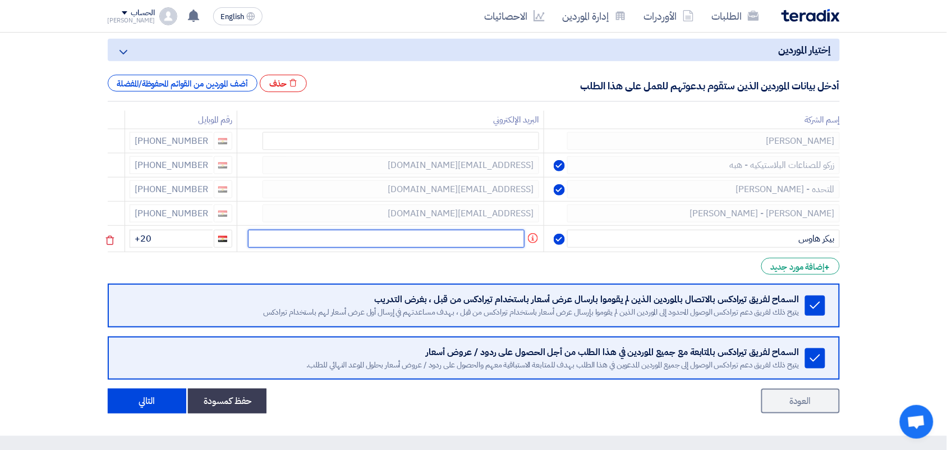
click at [393, 240] on input "text" at bounding box center [386, 239] width 277 height 18
paste input "[PHONE_NUMBER]"
type input "[PHONE_NUMBER]"
click at [474, 237] on input "[PHONE_NUMBER]" at bounding box center [386, 239] width 277 height 18
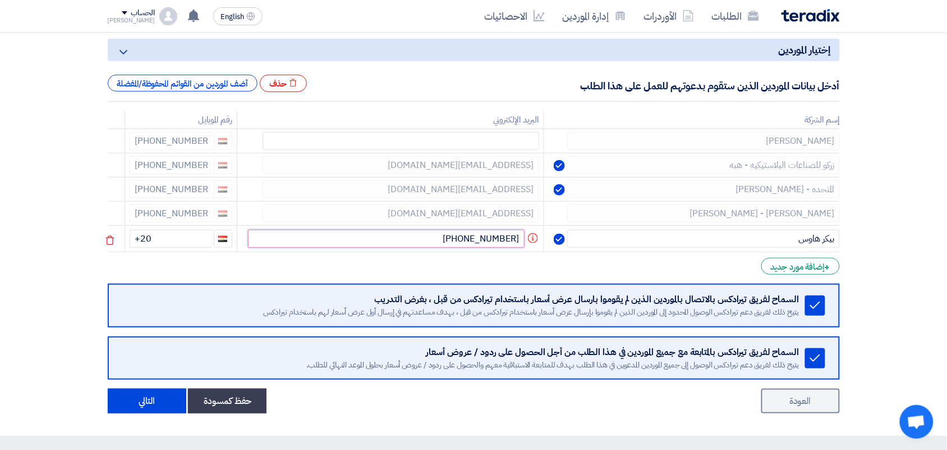
click at [474, 237] on input "[PHONE_NUMBER]" at bounding box center [386, 239] width 277 height 18
click at [195, 243] on input "+20" at bounding box center [171, 239] width 83 height 18
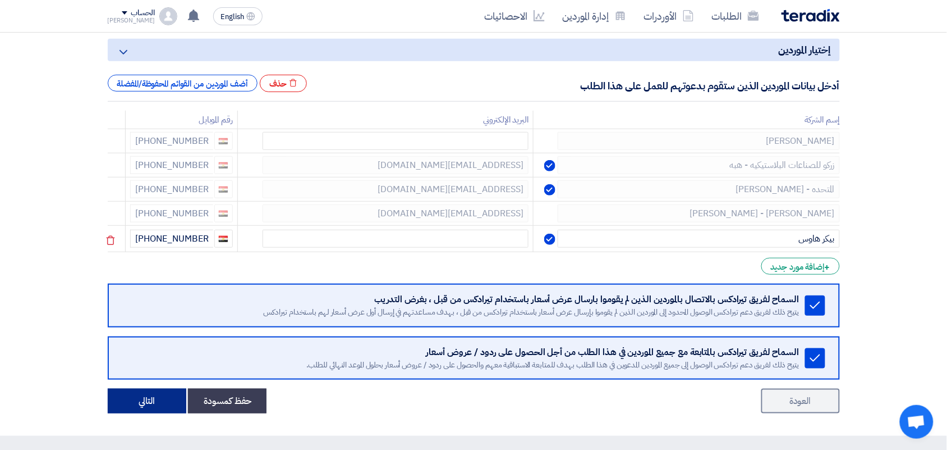
click at [141, 405] on button "التالي" at bounding box center [147, 400] width 79 height 25
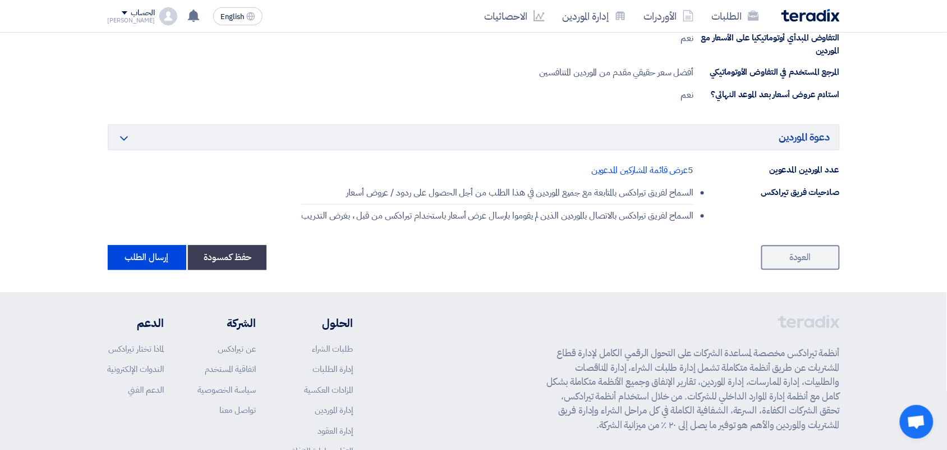
scroll to position [708, 0]
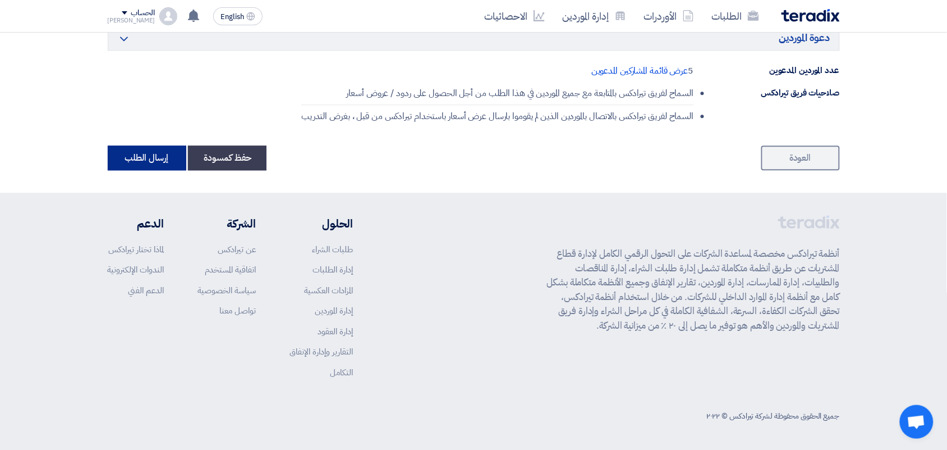
click at [150, 152] on button "إرسال الطلب" at bounding box center [147, 157] width 79 height 25
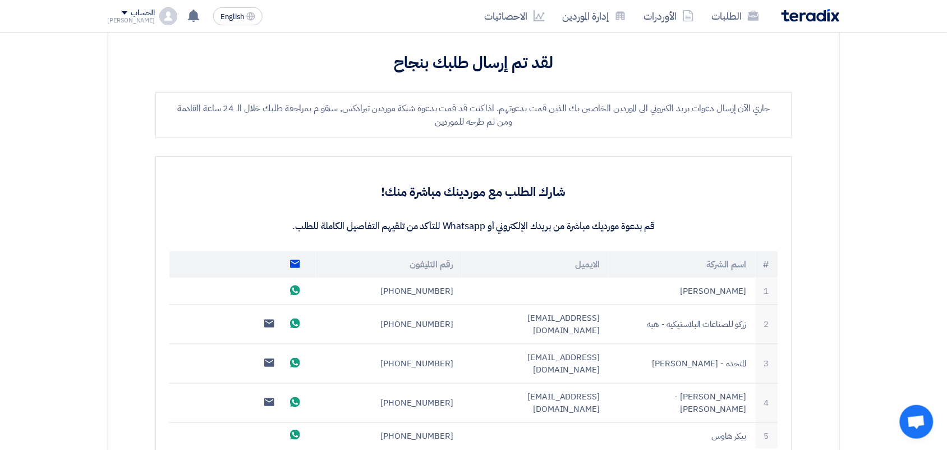
scroll to position [351, 0]
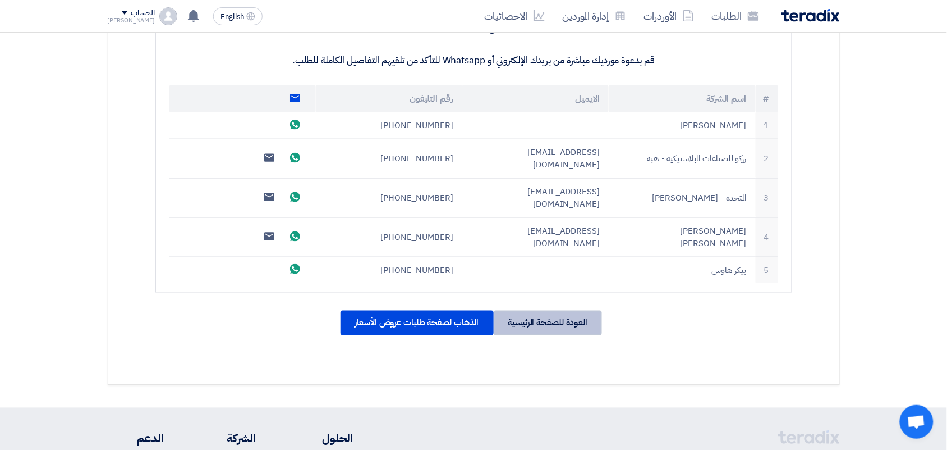
click at [538, 310] on div "العودة للصفحة الرئيسية" at bounding box center [548, 322] width 109 height 25
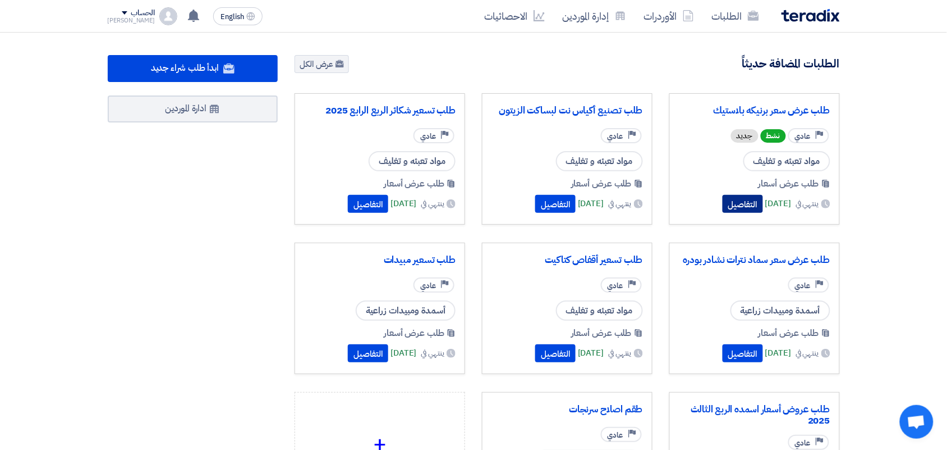
click at [725, 206] on button "التفاصيل" at bounding box center [743, 204] width 40 height 18
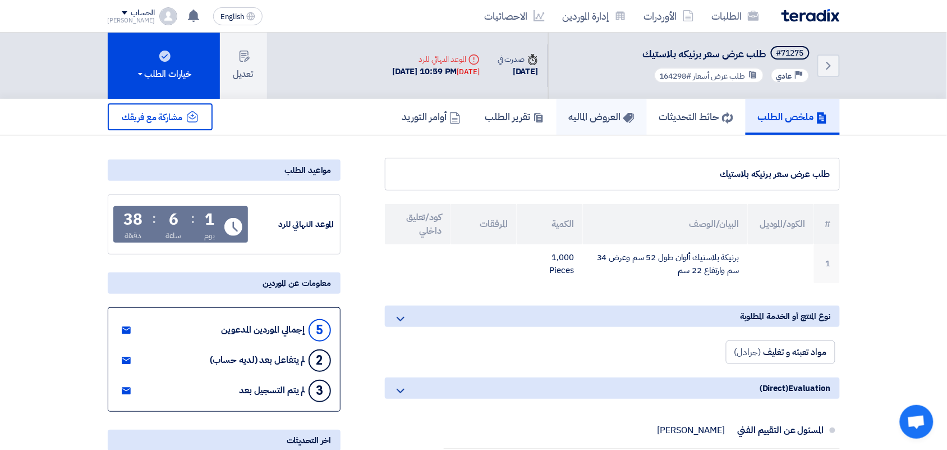
click at [602, 116] on h5 "العروض الماليه" at bounding box center [602, 116] width 66 height 13
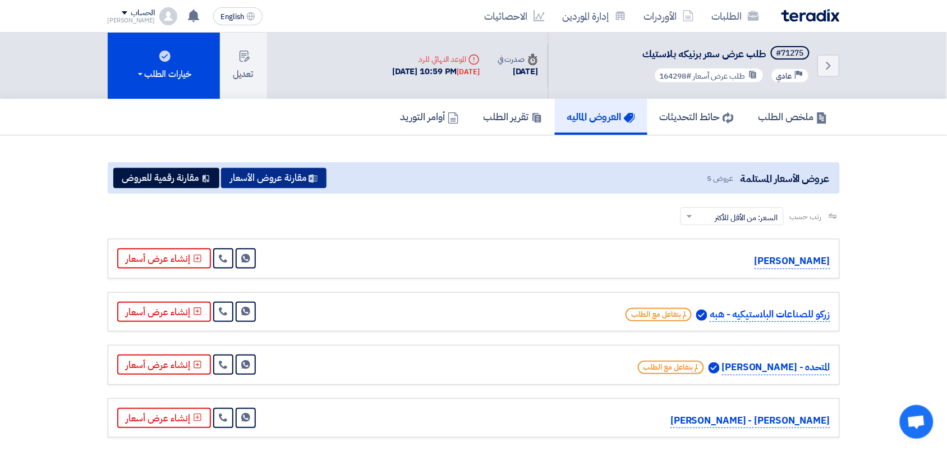
click at [254, 168] on button "مقارنة عروض الأسعار" at bounding box center [274, 178] width 106 height 20
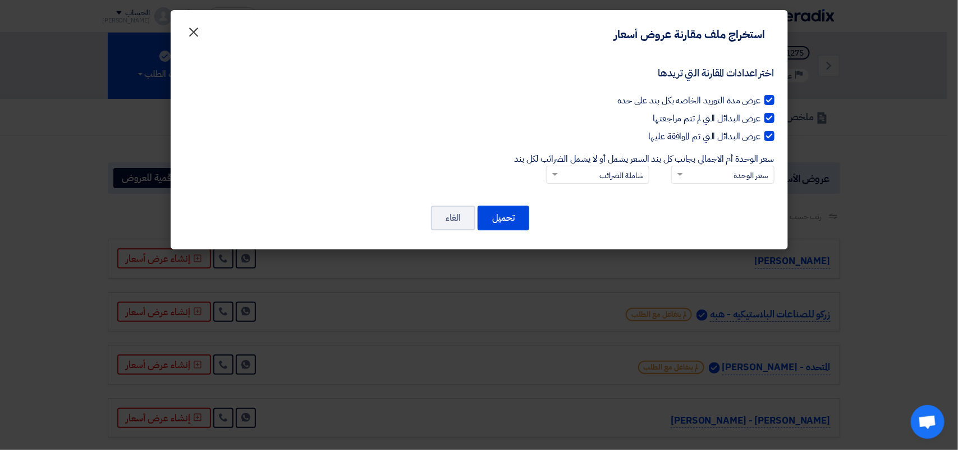
click at [192, 29] on span "×" at bounding box center [193, 32] width 13 height 34
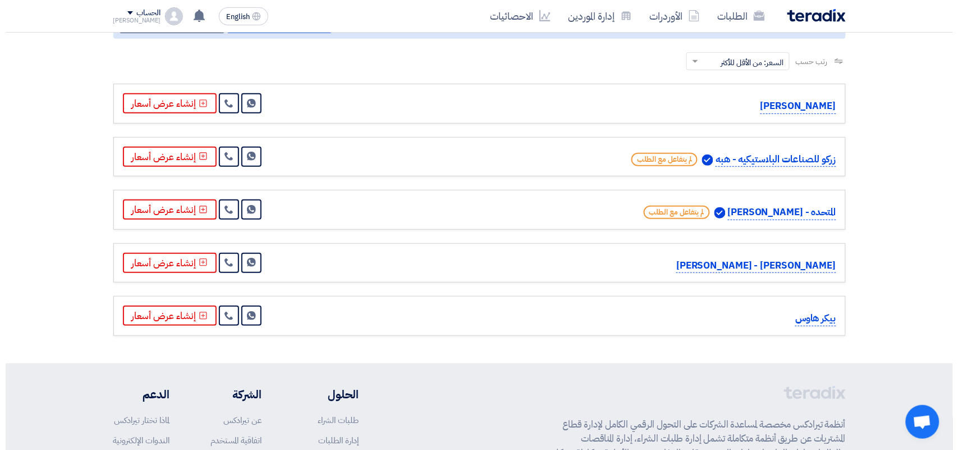
scroll to position [326, 0]
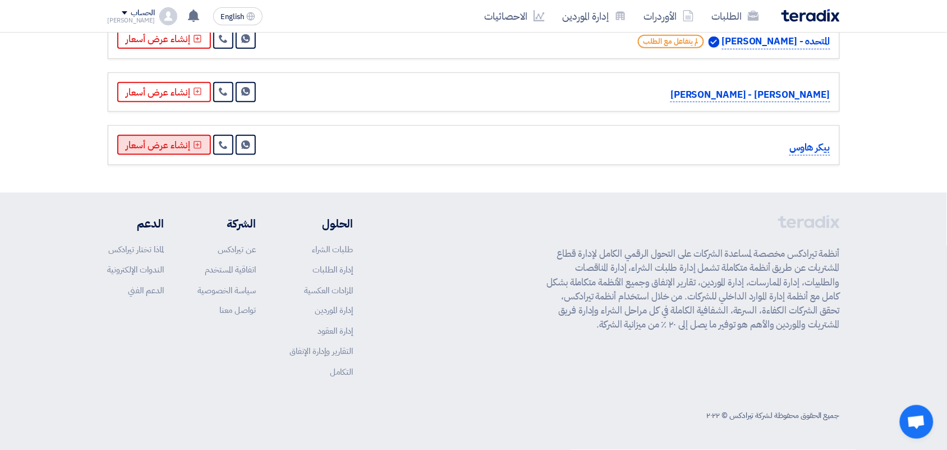
click at [175, 144] on button "إنشاء عرض أسعار" at bounding box center [164, 145] width 94 height 20
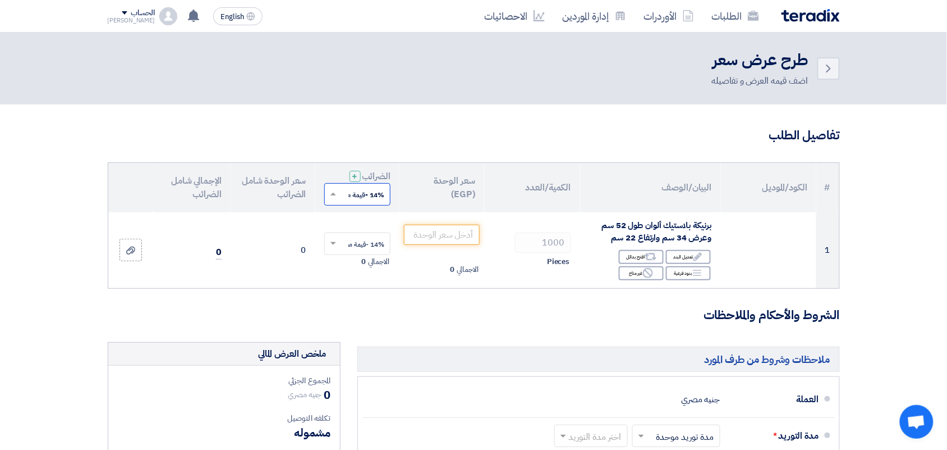
click at [345, 195] on input "text" at bounding box center [364, 195] width 44 height 19
click at [351, 235] on div "0% -معفى" at bounding box center [358, 235] width 66 height 20
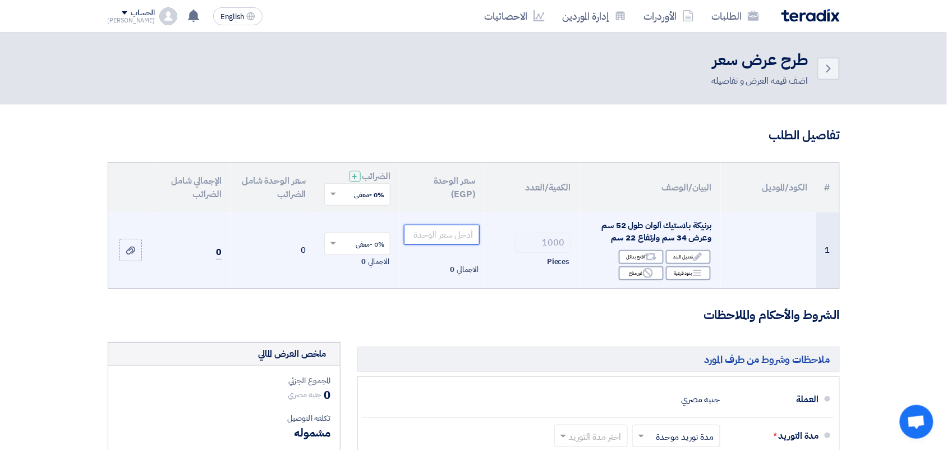
click at [442, 235] on input "number" at bounding box center [442, 234] width 76 height 20
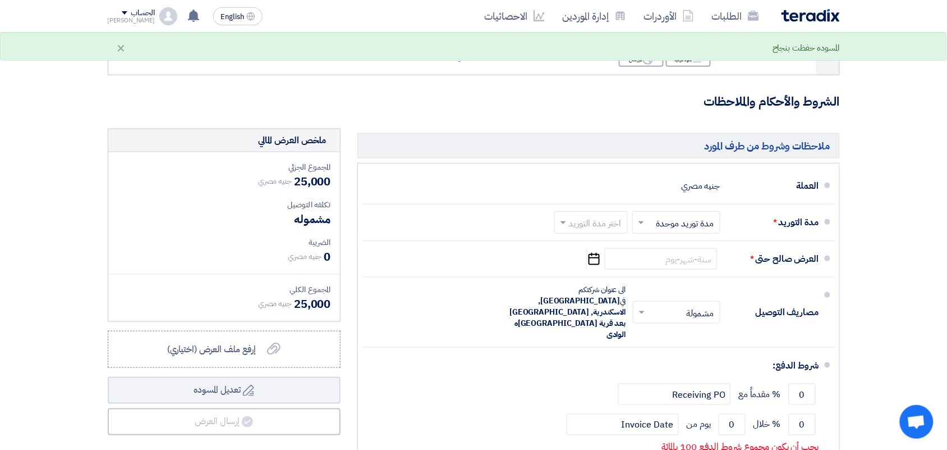
scroll to position [421, 0]
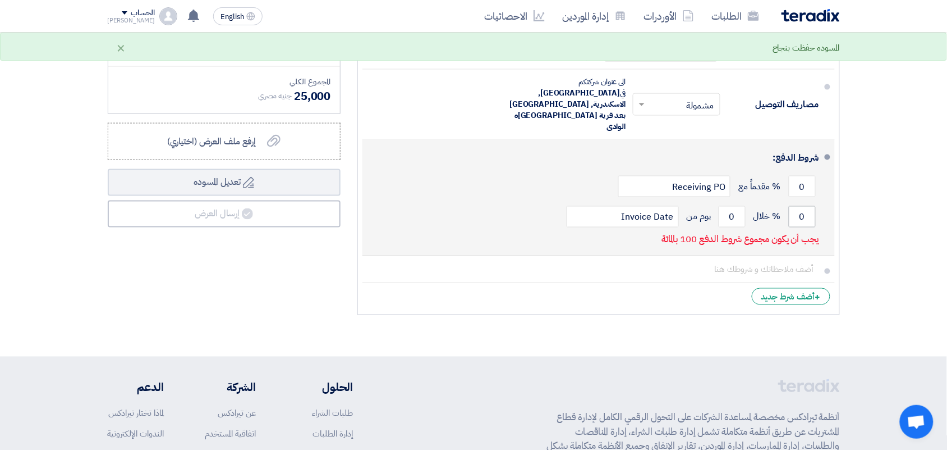
type input "25"
click at [797, 206] on input "0" at bounding box center [802, 216] width 27 height 21
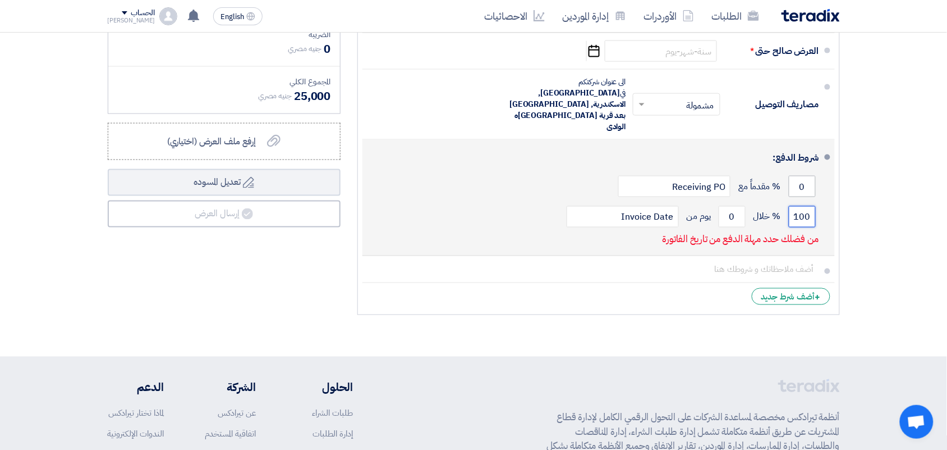
type input "100"
click at [808, 176] on input "0" at bounding box center [802, 186] width 27 height 21
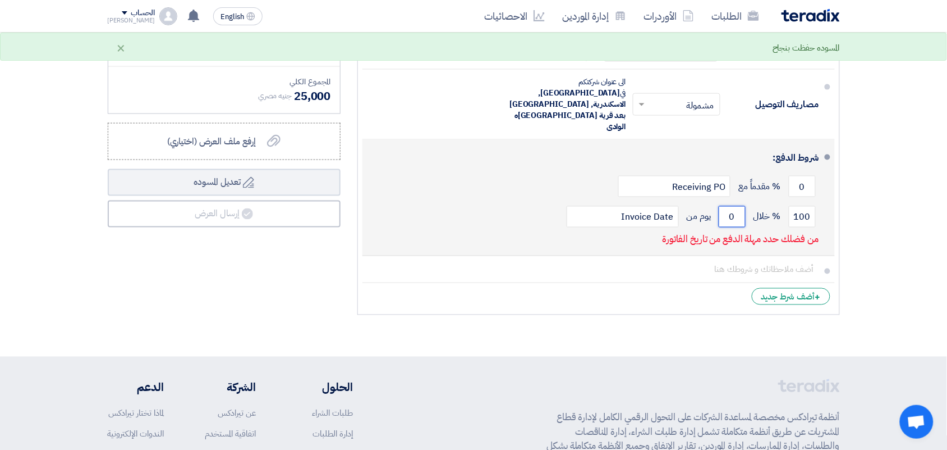
click at [742, 206] on input "0" at bounding box center [732, 216] width 27 height 21
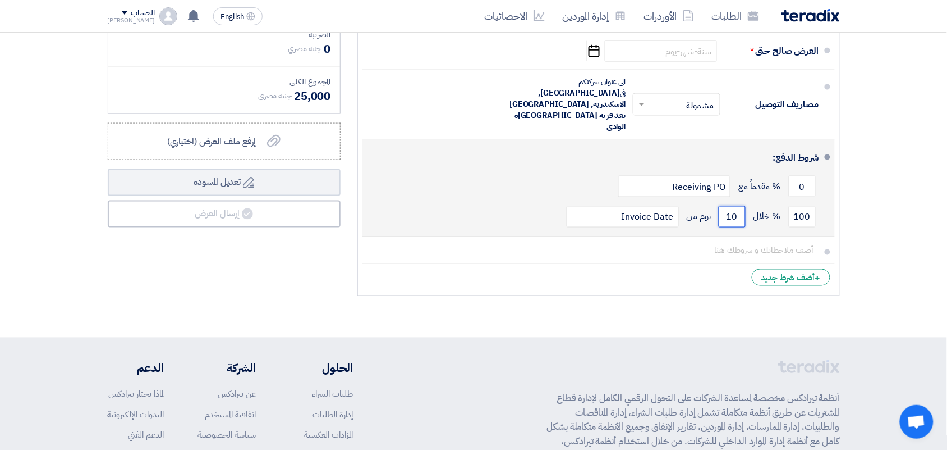
type input "1"
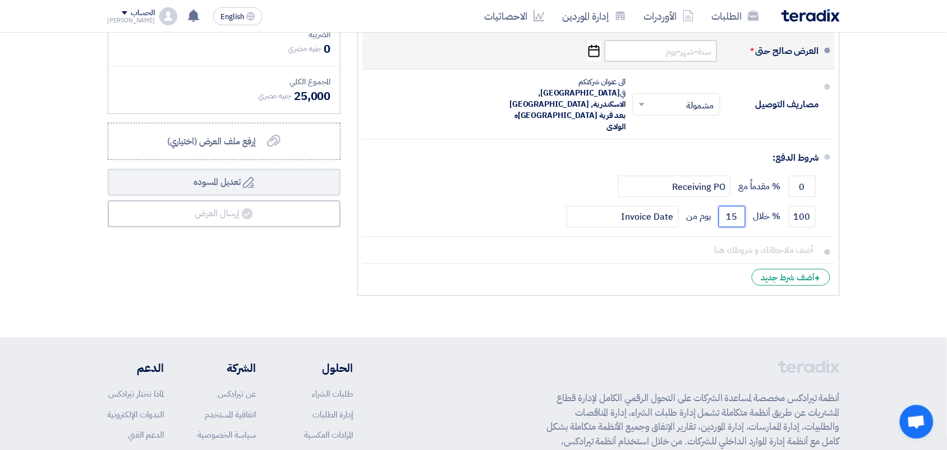
type input "15"
click at [653, 51] on input at bounding box center [661, 50] width 112 height 21
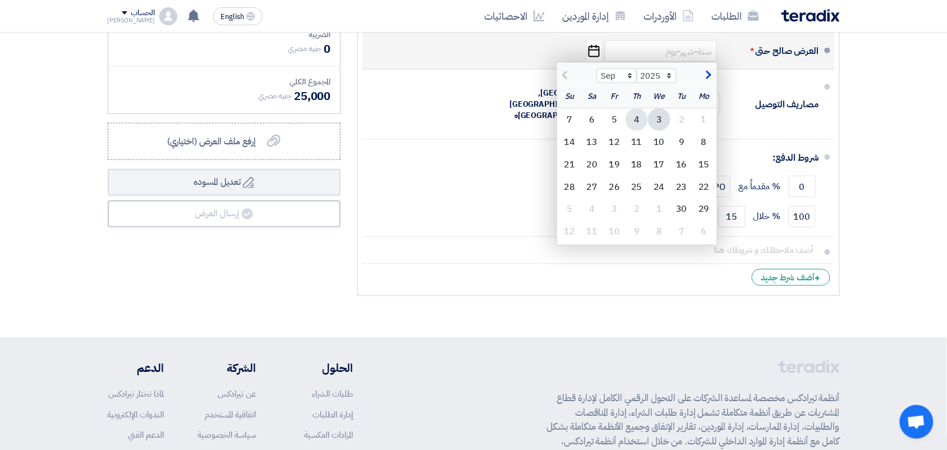
click at [641, 123] on div "4" at bounding box center [637, 119] width 22 height 22
type input "[DATE]"
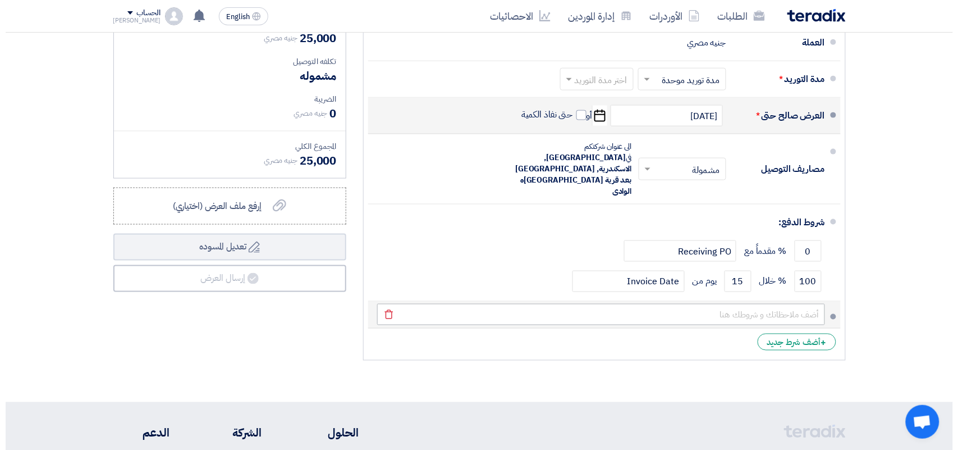
scroll to position [210, 0]
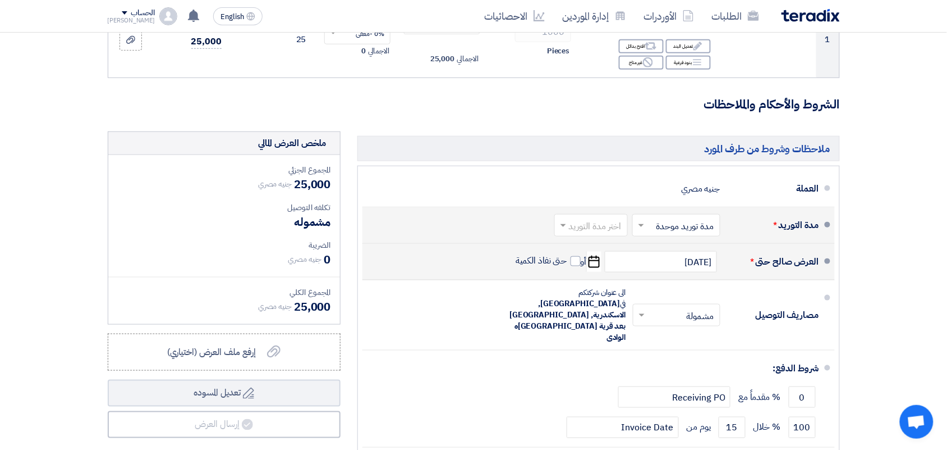
click at [573, 226] on input "text" at bounding box center [589, 226] width 68 height 16
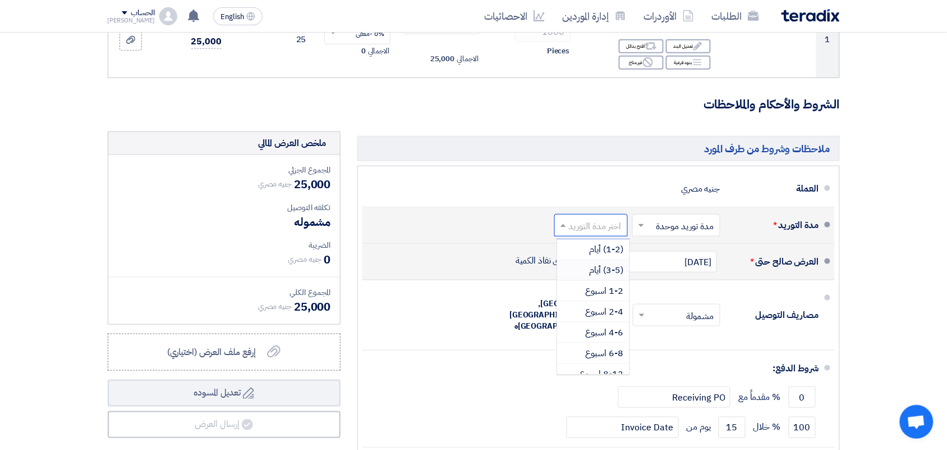
click at [584, 271] on div "(3-5) أيام" at bounding box center [593, 270] width 72 height 21
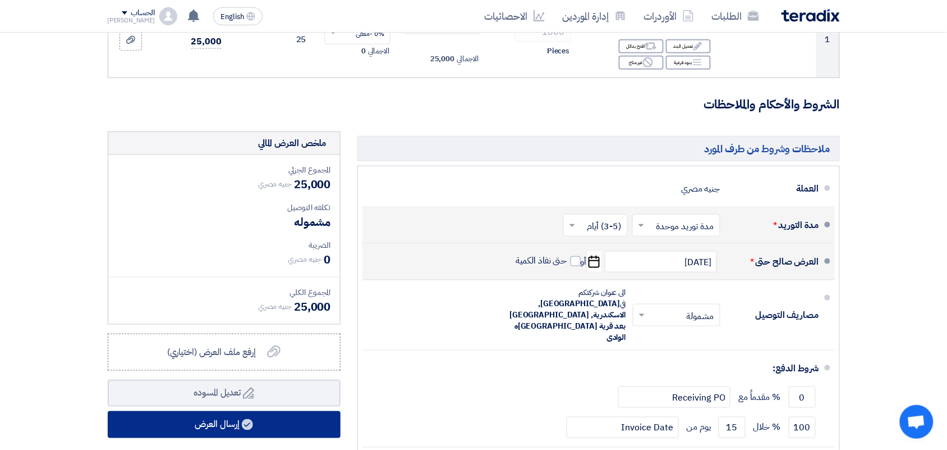
click at [237, 421] on button "إرسال العرض" at bounding box center [224, 424] width 233 height 27
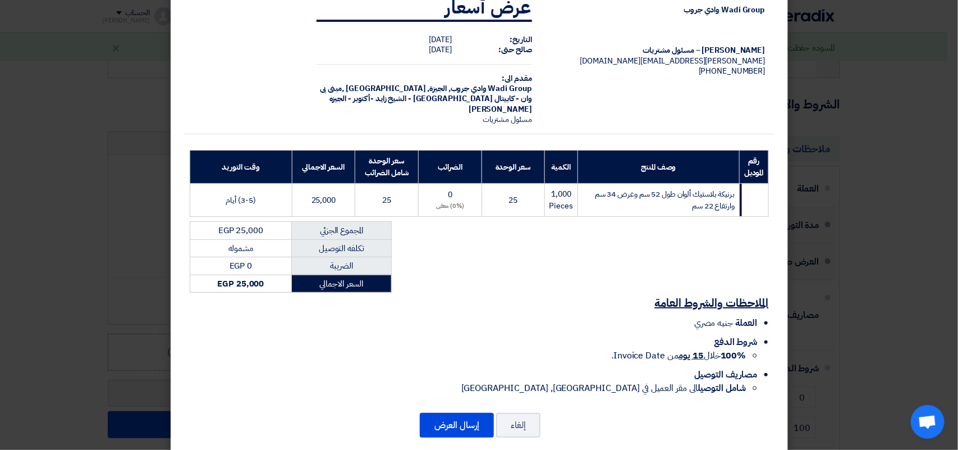
scroll to position [46, 0]
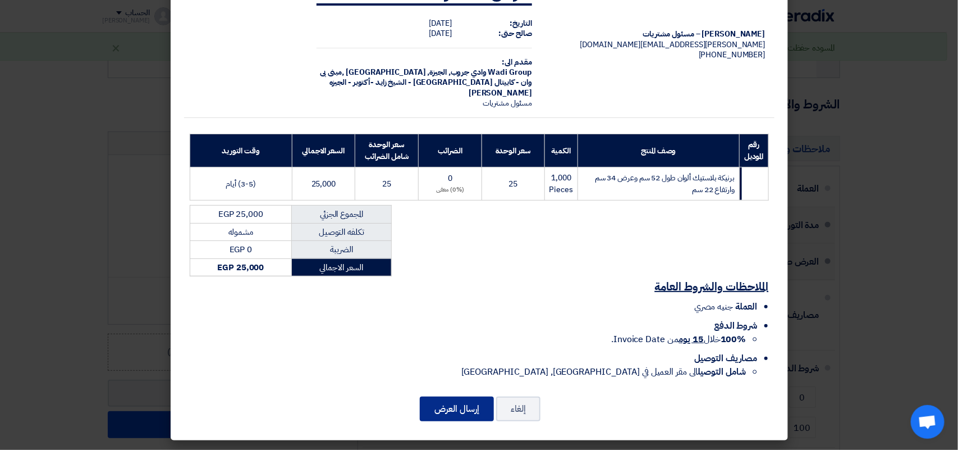
click at [460, 409] on button "إرسال العرض" at bounding box center [457, 408] width 74 height 25
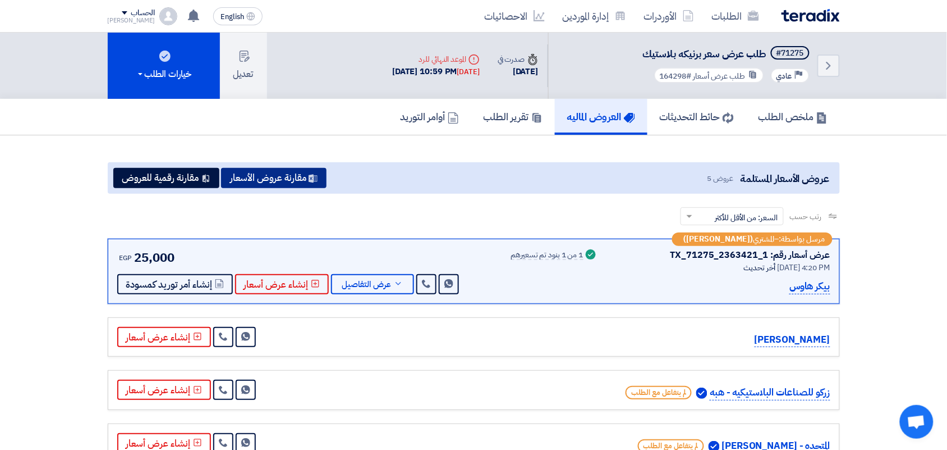
click at [281, 175] on button "مقارنة عروض الأسعار" at bounding box center [274, 178] width 106 height 20
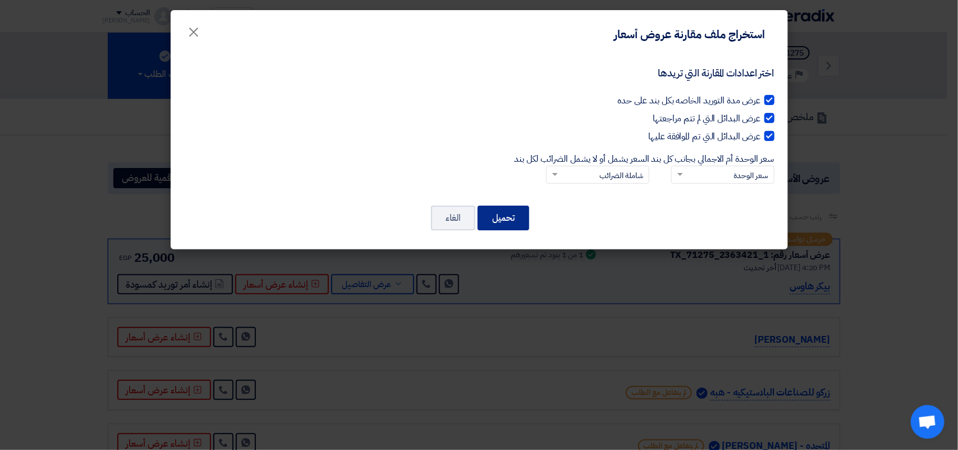
click at [519, 223] on button "تحميل" at bounding box center [504, 217] width 52 height 25
